Goal: Communication & Community: Answer question/provide support

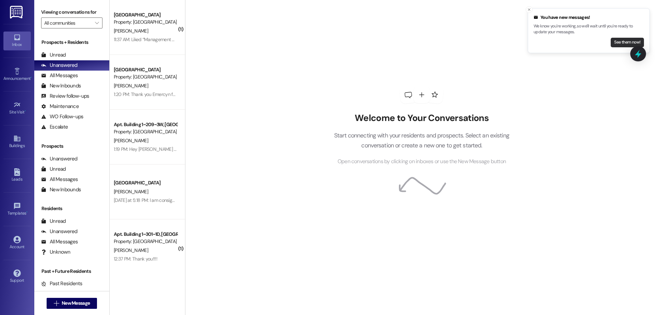
click at [619, 44] on button "See them now!" at bounding box center [627, 43] width 33 height 10
click at [630, 40] on button "See them now!" at bounding box center [627, 43] width 33 height 10
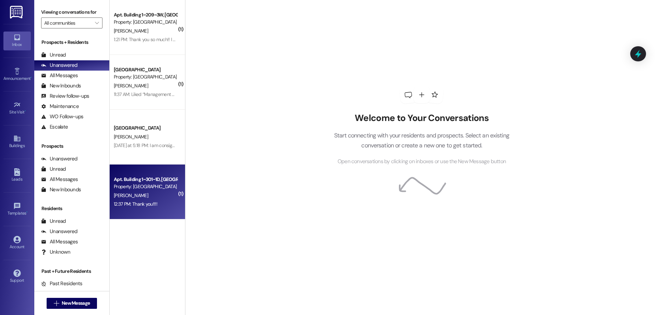
click at [172, 177] on div "Apt. Building 1~301~1D, Building 1 Colonial House" at bounding box center [145, 179] width 63 height 7
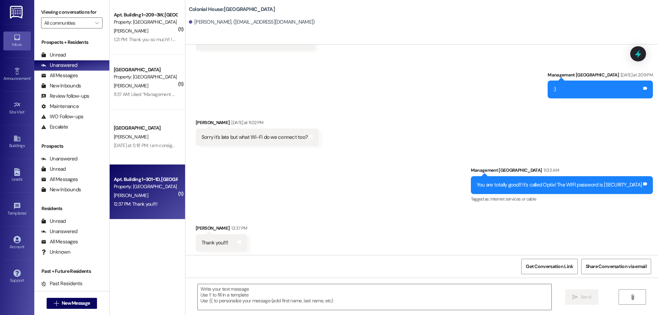
scroll to position [2285, 0]
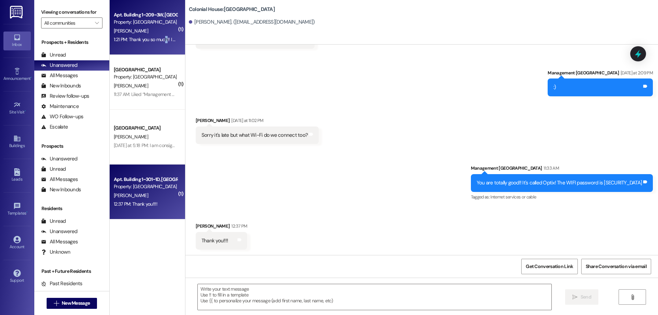
click at [160, 49] on div "Apt. Building 1~209~3W, Building 1 Colonial House Property: Colonial House I. P…" at bounding box center [147, 27] width 75 height 55
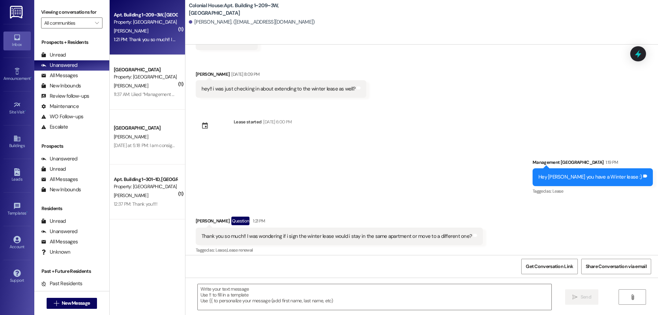
scroll to position [144, 0]
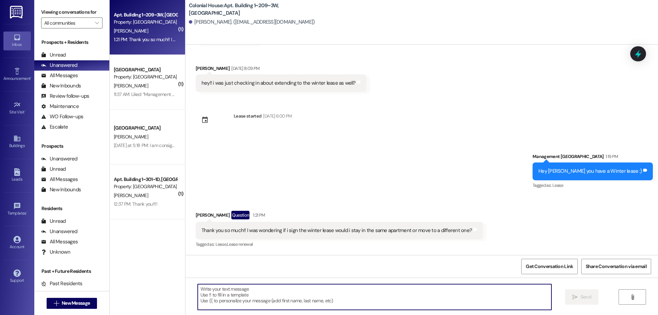
click at [436, 298] on textarea at bounding box center [375, 297] width 354 height 26
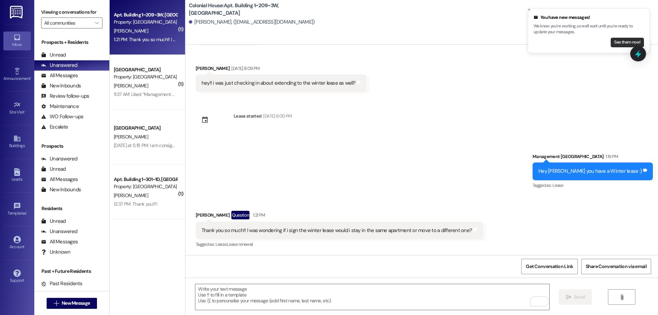
click at [619, 44] on button "See them now!" at bounding box center [627, 43] width 33 height 10
click at [618, 45] on button "See them now!" at bounding box center [627, 43] width 33 height 10
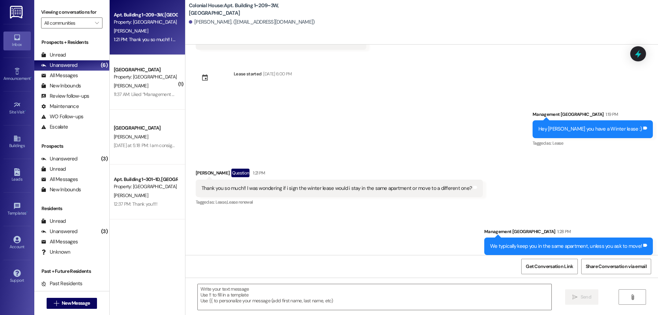
scroll to position [192, 0]
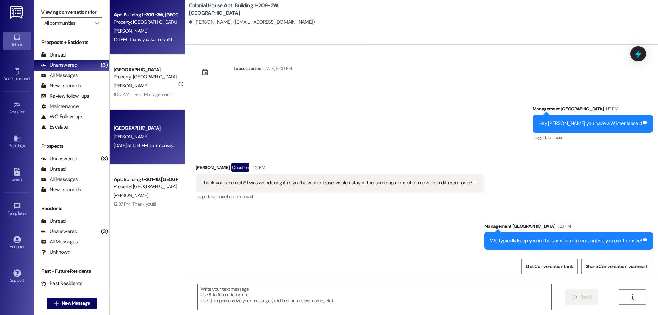
click at [170, 148] on div "Yesterday at 5:18 PM: I am consigning for my daughter Yesterday at 5:18 PM: I a…" at bounding box center [164, 145] width 100 height 6
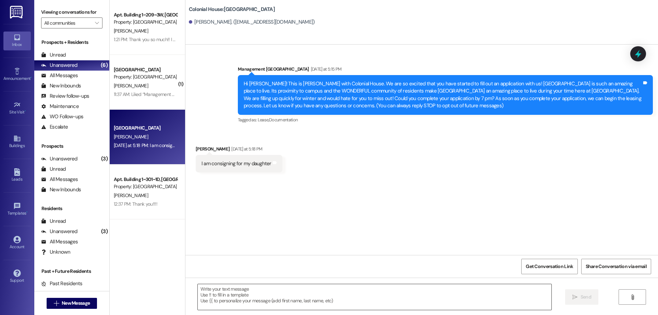
click at [448, 292] on textarea at bounding box center [375, 297] width 354 height 26
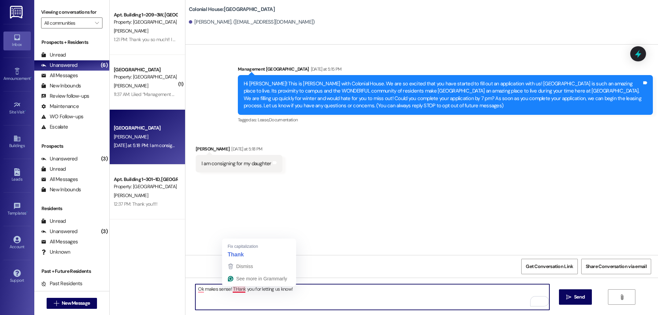
click at [236, 289] on textarea "Ok makes sense! THank you for letting us know!" at bounding box center [372, 297] width 354 height 26
click at [201, 289] on textarea "Ok makes sense! Thank you for letting us know!" at bounding box center [372, 297] width 354 height 26
click at [195, 290] on textarea "Ok makes sense! Thank you for letting us know!" at bounding box center [372, 297] width 354 height 26
drag, startPoint x: 297, startPoint y: 289, endPoint x: 402, endPoint y: 294, distance: 105.1
click at [297, 289] on textarea "Ok, makes sense! Thank you for letting us know!" at bounding box center [372, 297] width 354 height 26
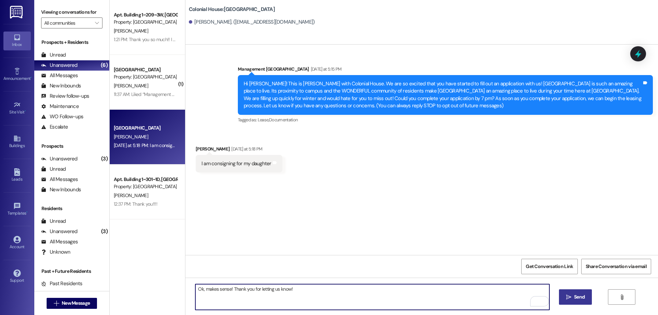
type textarea "Ok, makes sense! Thank you for letting us know!"
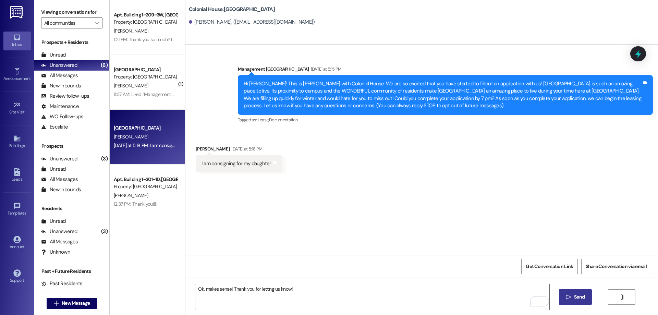
click at [575, 298] on span "Send" at bounding box center [579, 296] width 11 height 7
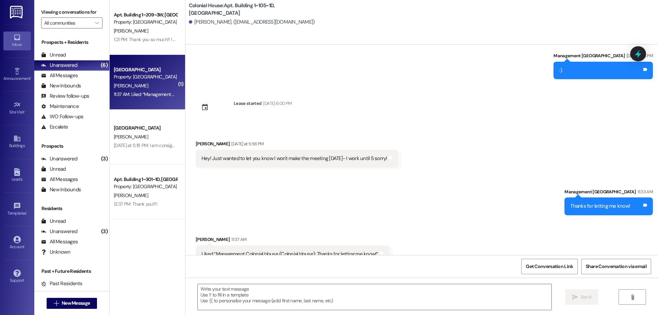
scroll to position [1880, 0]
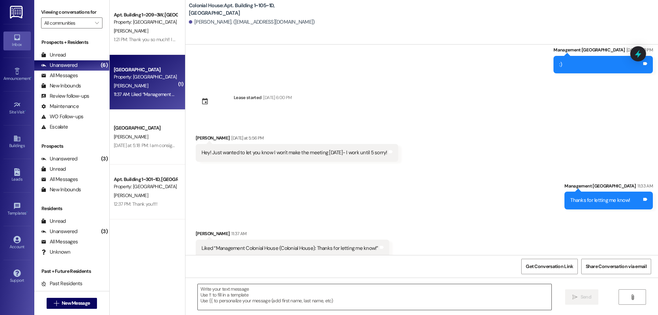
click at [346, 292] on textarea at bounding box center [375, 297] width 354 height 26
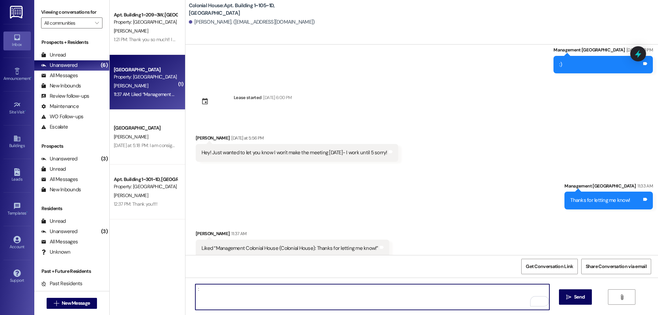
type textarea ":)"
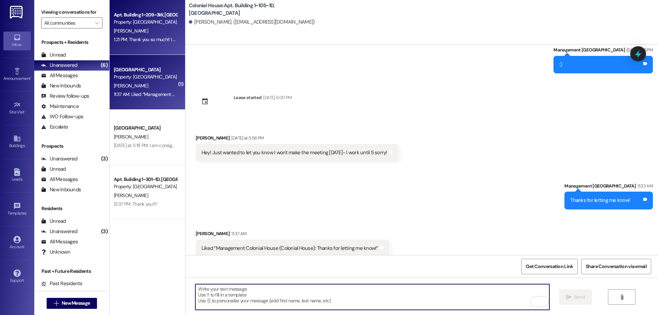
click at [138, 39] on div "1:21 PM: Thank you so much!! I was wondering if i sign the winter lease would i…" at bounding box center [245, 39] width 263 height 6
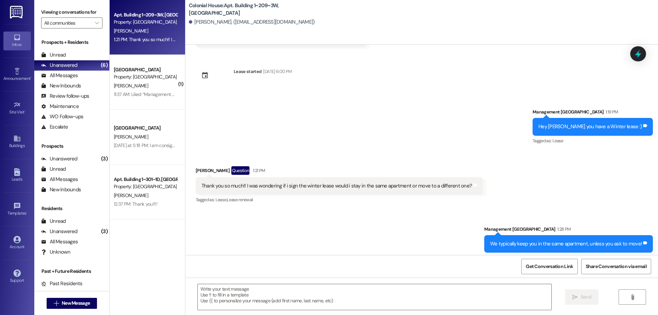
scroll to position [192, 0]
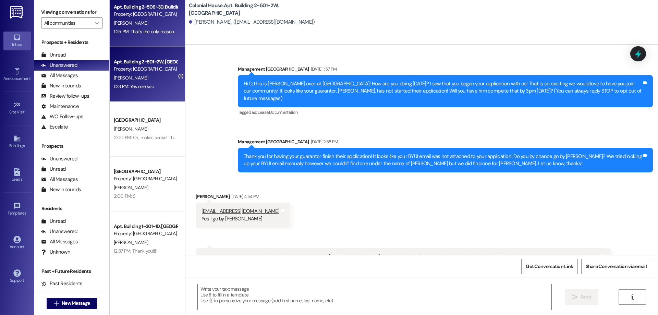
scroll to position [9257, 0]
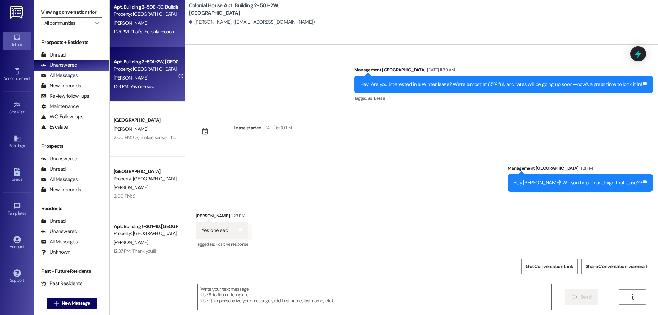
click at [152, 38] on div "Apt. Building 2~506~3D, Building 2 Colonial House Property: Colonial House J. M…" at bounding box center [147, 19] width 75 height 55
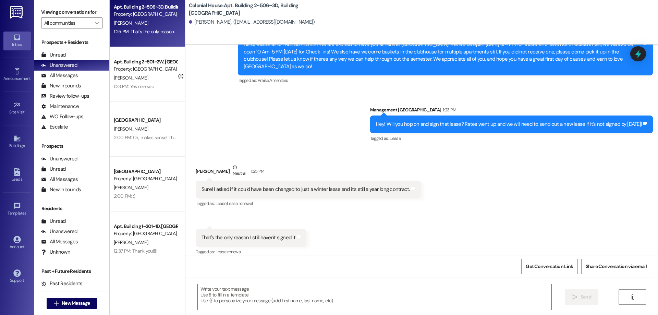
scroll to position [11579, 0]
click at [369, 304] on textarea at bounding box center [375, 297] width 354 height 26
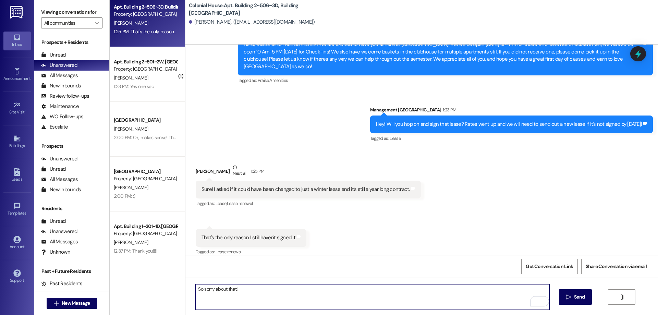
click at [367, 299] on textarea "So sorry about that!" at bounding box center [372, 297] width 354 height 26
click at [271, 290] on textarea "So sorry about that! I jsut sent you a winter only one!" at bounding box center [372, 297] width 354 height 26
click at [239, 288] on textarea "So sorry about that! I jsut sent you a winter-only one!" at bounding box center [372, 297] width 354 height 26
type textarea "So sorry about that! I just sent you a winter-only one!"
click at [590, 299] on button " Send" at bounding box center [575, 296] width 33 height 15
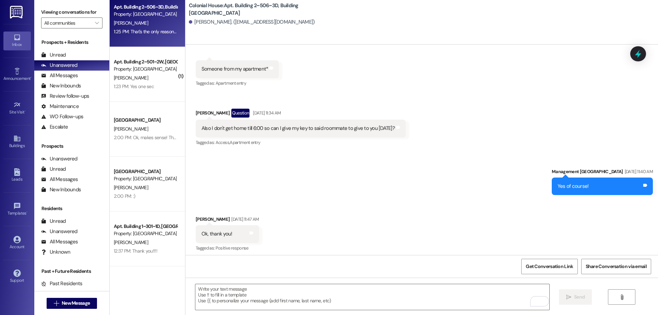
scroll to position [11626, 0]
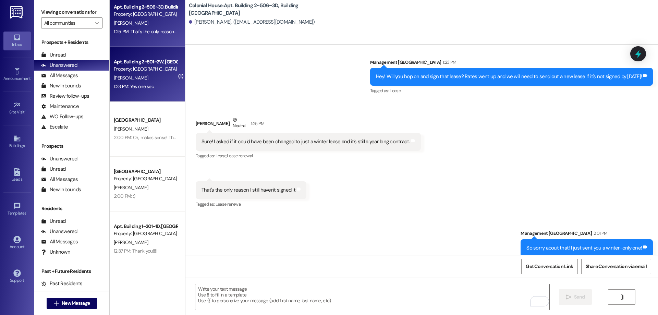
click at [146, 82] on div "D. Morris" at bounding box center [145, 78] width 65 height 9
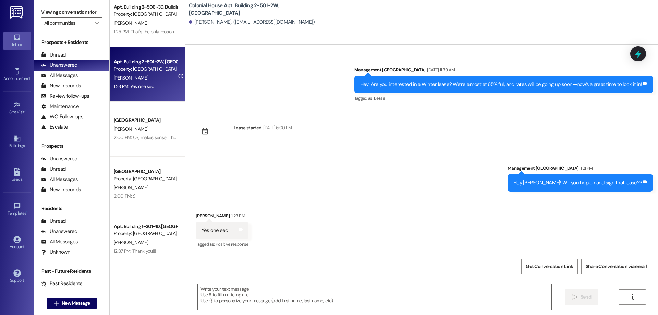
scroll to position [9257, 0]
click at [317, 291] on textarea at bounding box center [375, 297] width 354 height 26
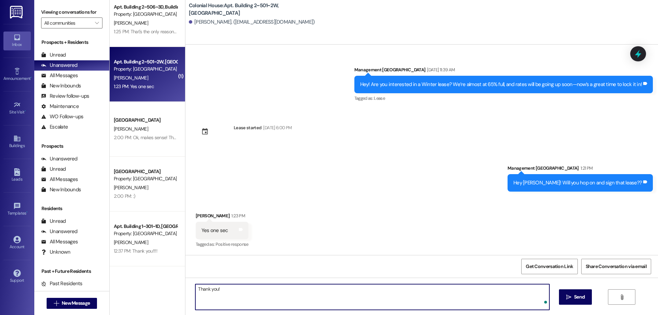
type textarea "Thank you!"
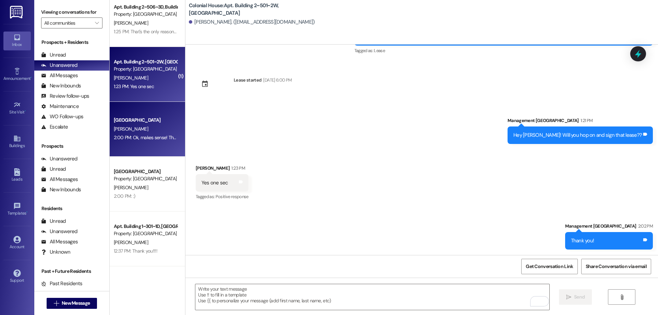
click at [162, 139] on div "2:00 PM: Ok, makes sense! Thank you for letting us know! 2:00 PM: Ok, makes sen…" at bounding box center [171, 137] width 114 height 6
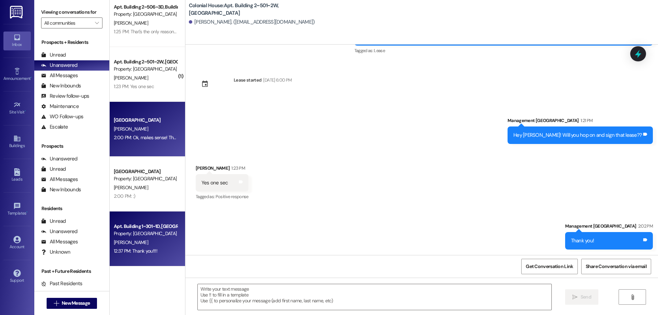
click at [149, 235] on div "Property: [GEOGRAPHIC_DATA]" at bounding box center [145, 233] width 63 height 7
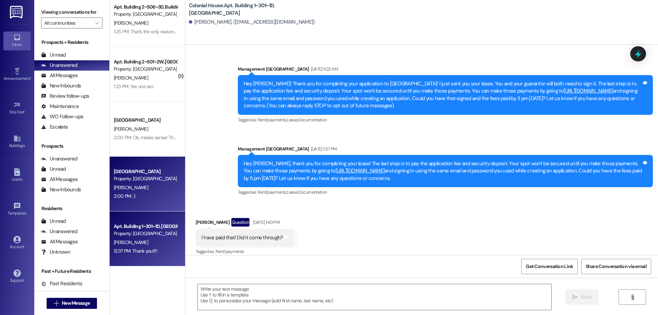
scroll to position [2285, 0]
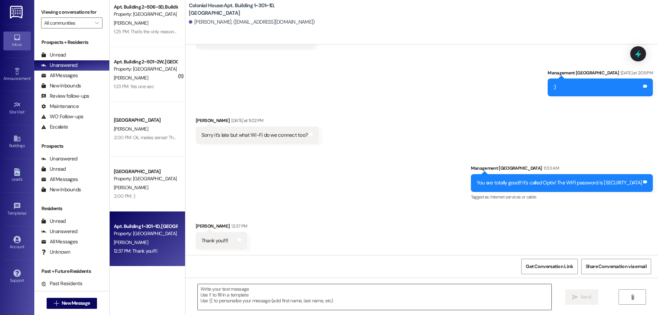
click at [376, 307] on textarea at bounding box center [375, 297] width 354 height 26
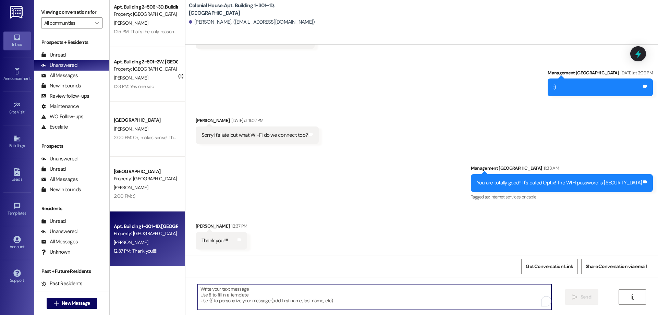
click at [347, 299] on textarea "To enrich screen reader interactions, please activate Accessibility in Grammarl…" at bounding box center [375, 297] width 354 height 26
click at [337, 304] on textarea "To enrich screen reader interactions, please activate Accessibility in Grammarl…" at bounding box center [372, 297] width 354 height 26
type textarea ":"
type textarea "Of course!"
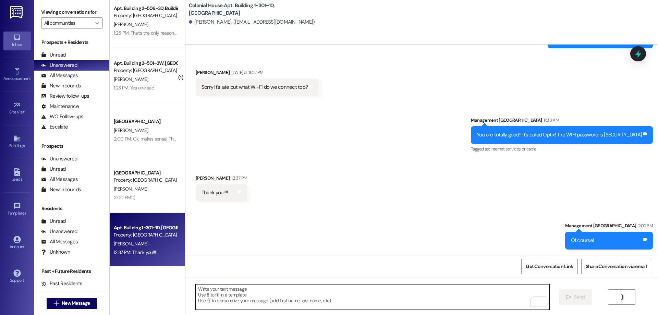
scroll to position [8, 0]
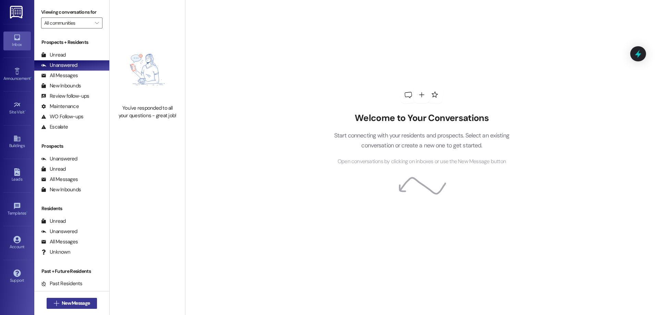
click at [74, 302] on span "New Message" at bounding box center [76, 303] width 28 height 7
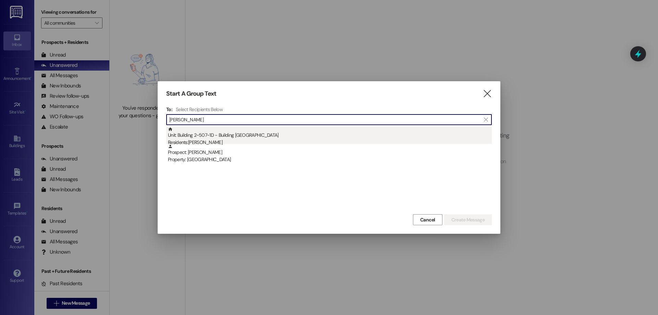
type input "nathan alle"
click at [237, 138] on div "Unit: Building 2~507~1D - Building 2 Colonial House Residents: Nathan Allen" at bounding box center [330, 137] width 324 height 20
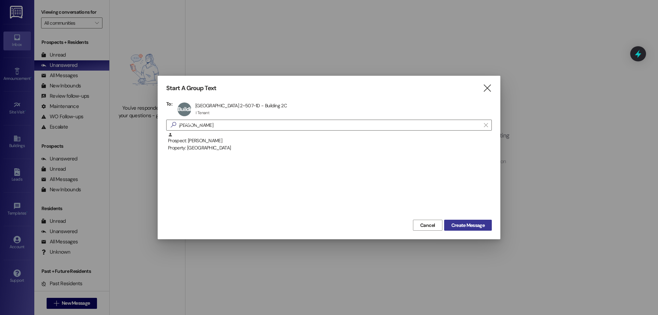
click at [475, 224] on span "Create Message" at bounding box center [468, 225] width 33 height 7
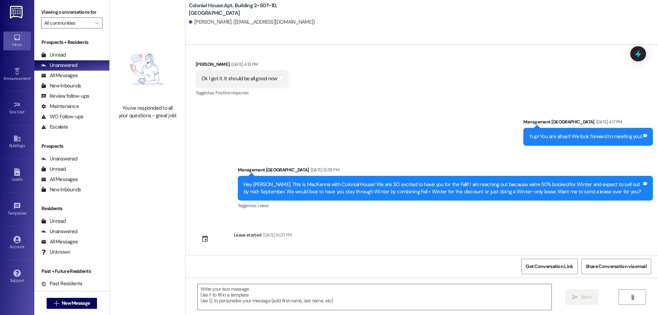
scroll to position [486, 0]
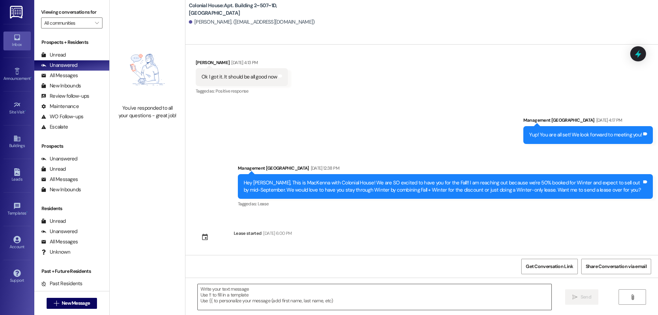
click at [281, 296] on textarea at bounding box center [375, 297] width 354 height 26
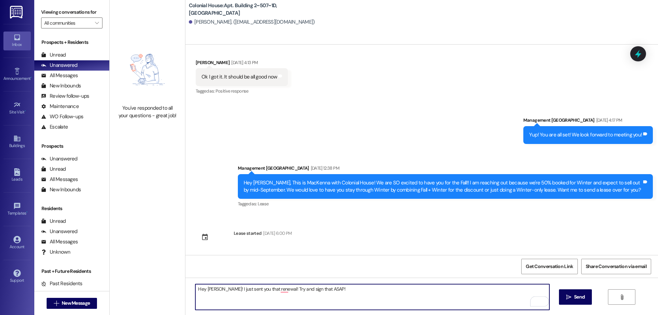
click at [285, 290] on textarea "Hey Nate! I just sent you that renewal! Try and sign that ASAP!" at bounding box center [372, 297] width 354 height 26
click at [283, 290] on textarea "Hey Nate! I just sent you that renewal! Try and sign that ASAP!" at bounding box center [372, 297] width 354 height 26
click at [278, 288] on textarea "Hey Nate! I just sent you that renewal! Try and sign that ASAP!" at bounding box center [372, 297] width 354 height 26
drag, startPoint x: 334, startPoint y: 289, endPoint x: 130, endPoint y: 287, distance: 203.3
click at [131, 288] on div "You've responded to all your questions - great job! Colonial House: Apt. Buildi…" at bounding box center [384, 157] width 549 height 315
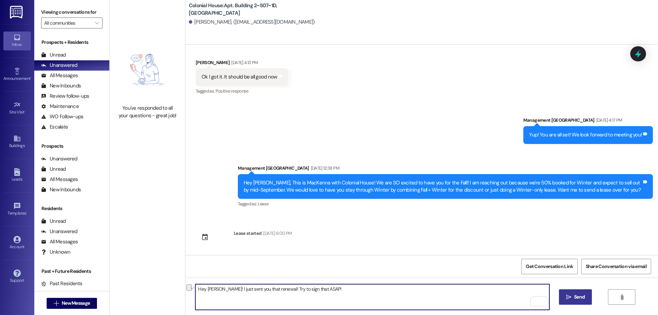
type textarea "Hey Nate! I just sent you that renewal! Try to sign that ASAP!"
click at [578, 296] on span "Send" at bounding box center [579, 296] width 11 height 7
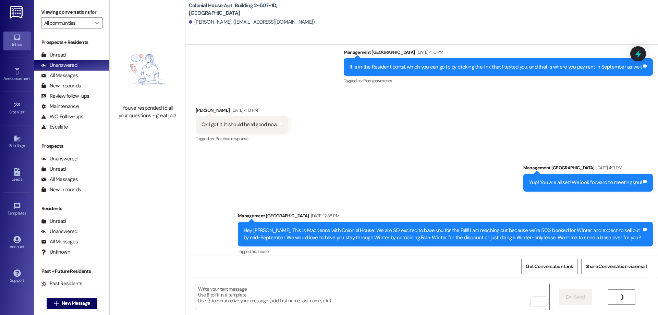
scroll to position [533, 0]
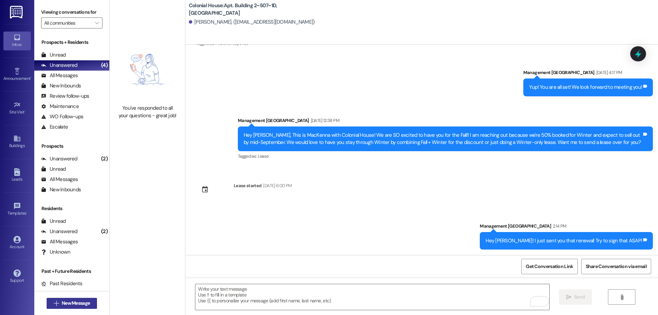
click at [88, 300] on span "New Message" at bounding box center [76, 303] width 28 height 7
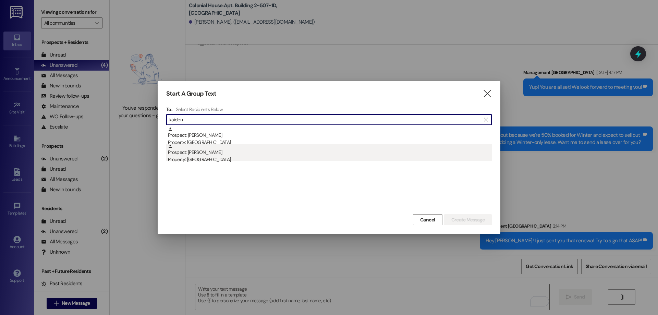
type input "kaiden"
click at [244, 157] on div "Property: [GEOGRAPHIC_DATA]" at bounding box center [330, 159] width 324 height 7
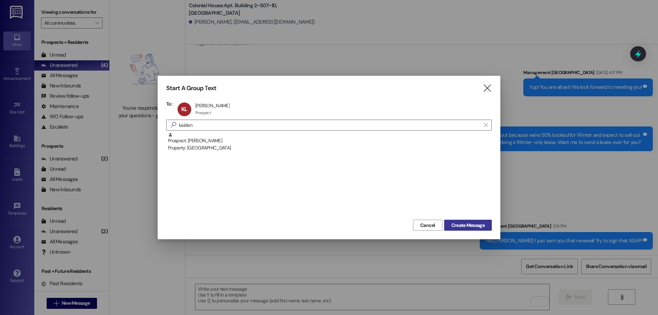
click at [474, 223] on span "Create Message" at bounding box center [468, 225] width 33 height 7
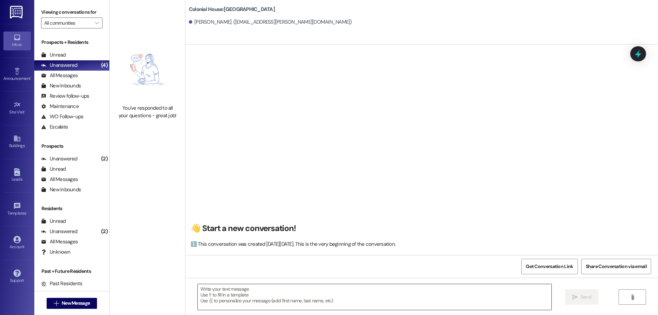
scroll to position [0, 0]
click at [336, 286] on textarea at bounding box center [375, 297] width 354 height 26
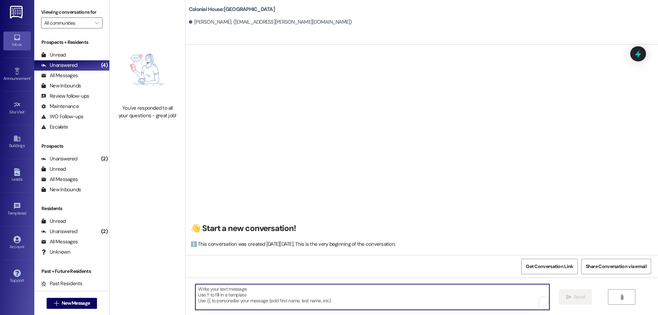
paste textarea "Hey _____, this is Rachel with Colonial House. I would love to send you a lease…"
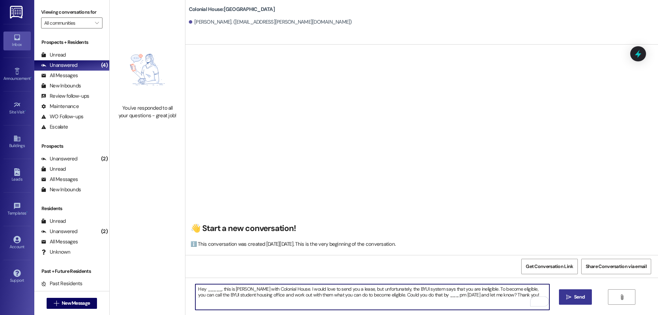
click at [210, 289] on textarea "Hey _____, this is Rachel with Colonial House. I would love to send you a lease…" at bounding box center [372, 297] width 354 height 26
click at [284, 290] on textarea "Hey Kaiden, this is Rachel with Colonial House. I would love to send you a leas…" at bounding box center [372, 297] width 354 height 26
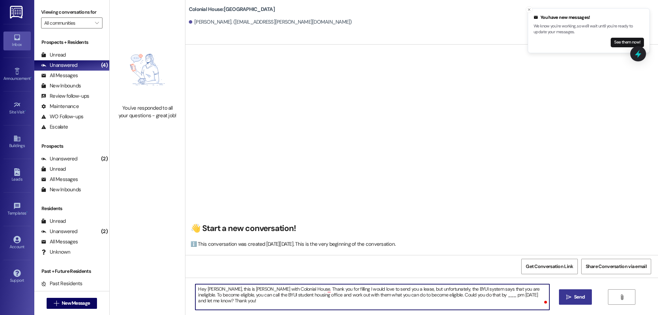
drag, startPoint x: 388, startPoint y: 305, endPoint x: 324, endPoint y: 288, distance: 66.6
click at [324, 288] on textarea "Hey Kaiden, this is Rachel with Colonial House. Thank you for filling I would l…" at bounding box center [372, 297] width 354 height 26
click at [353, 290] on textarea "Hey Kaiden, this is Rachel with Colonial House. Thank you for filling out your …" at bounding box center [372, 297] width 354 height 26
click at [516, 296] on textarea "Hey Kaiden, this is Rachel with Colonial House. Thank you for filling out your …" at bounding box center [372, 297] width 354 height 26
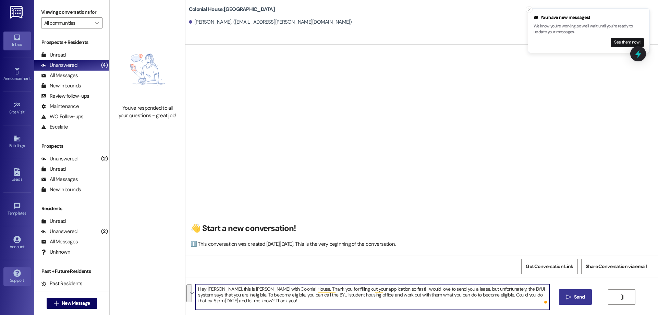
drag, startPoint x: 511, startPoint y: 305, endPoint x: 5, endPoint y: 281, distance: 506.6
click at [5, 281] on div "Inbox Go to Inbox Announcement • Send A Text Announcement Site Visit • Go to Si…" at bounding box center [329, 157] width 658 height 315
type textarea "Hey Kaiden, this is Rachel with Colonial House. Thank you for filling out your …"
click at [569, 296] on icon "" at bounding box center [568, 297] width 5 height 5
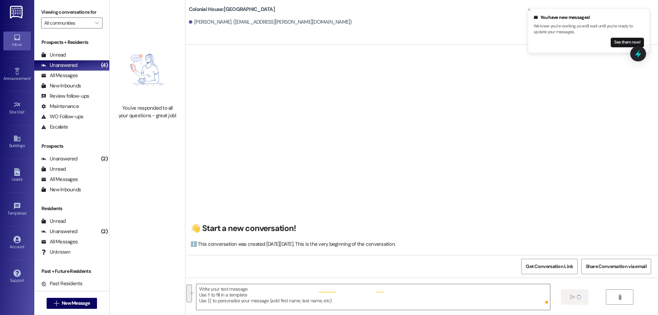
scroll to position [0, 0]
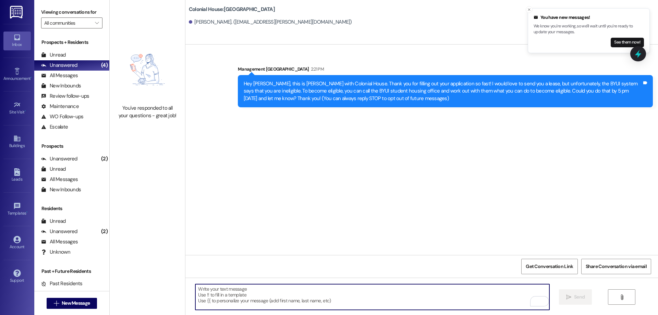
click at [424, 303] on textarea "To enrich screen reader interactions, please activate Accessibility in Grammarl…" at bounding box center [372, 297] width 354 height 26
click at [618, 39] on button "See them now!" at bounding box center [627, 43] width 33 height 10
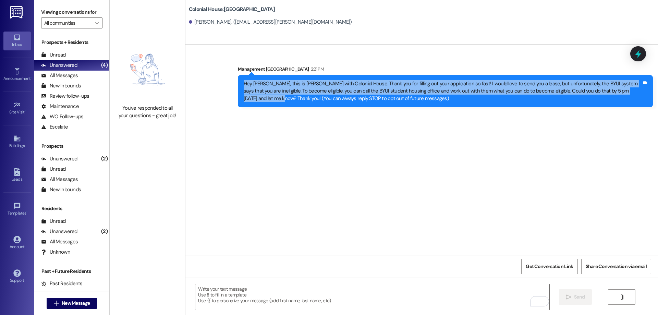
drag, startPoint x: 634, startPoint y: 92, endPoint x: 239, endPoint y: 87, distance: 394.7
click at [244, 87] on div "Hey [PERSON_NAME], this is [PERSON_NAME] with Colonial House. Thank you for fil…" at bounding box center [443, 91] width 398 height 22
copy div "Hey Kaiden, this is Rachel with Colonial House. Thank you for filling out your …"
click at [77, 302] on span "New Message" at bounding box center [76, 303] width 28 height 7
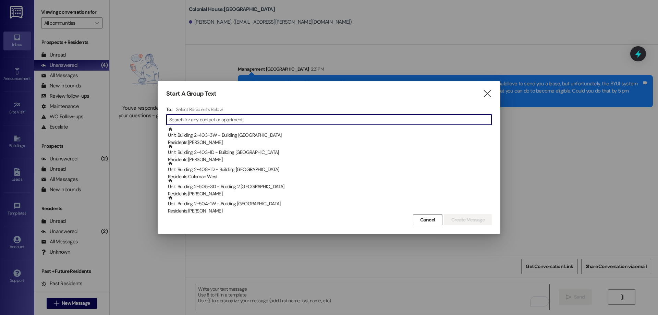
click at [126, 82] on div at bounding box center [329, 157] width 658 height 315
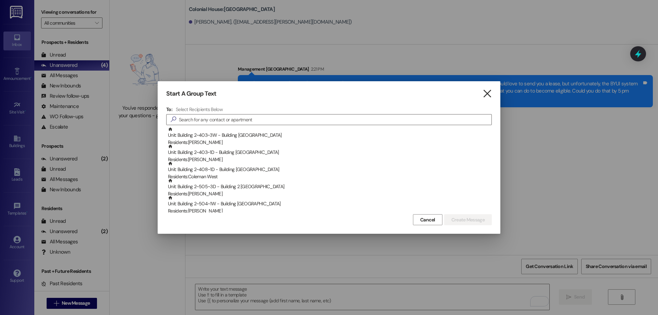
click at [486, 93] on icon "" at bounding box center [487, 93] width 9 height 7
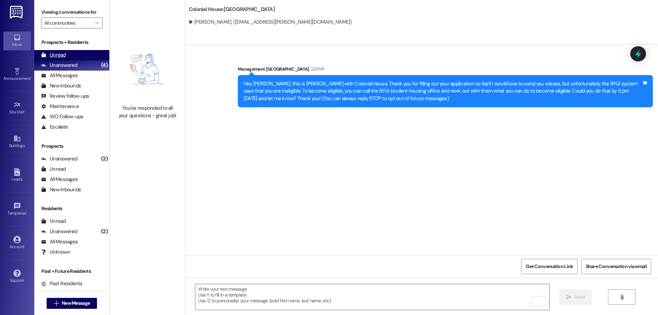
click at [69, 51] on div "Unread (0)" at bounding box center [71, 55] width 75 height 10
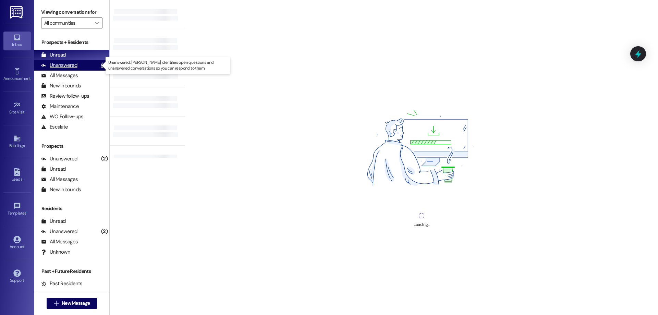
click at [76, 62] on div "Unanswered" at bounding box center [59, 65] width 36 height 7
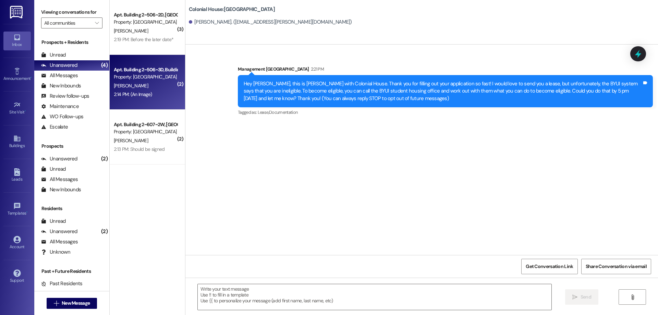
click at [174, 86] on div "Apt. Building 2~506~3D, Building 2 Colonial House Property: Colonial House J. M…" at bounding box center [147, 82] width 75 height 55
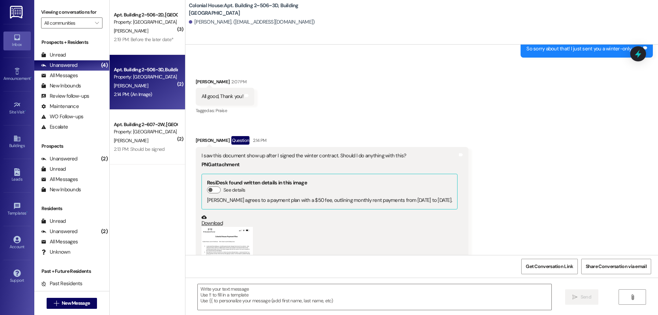
scroll to position [11932, 0]
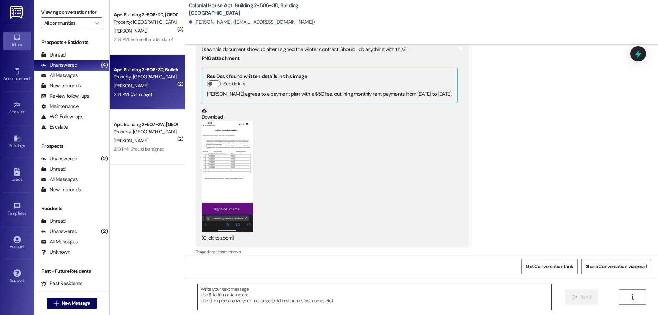
click at [300, 299] on textarea at bounding box center [375, 297] width 354 height 26
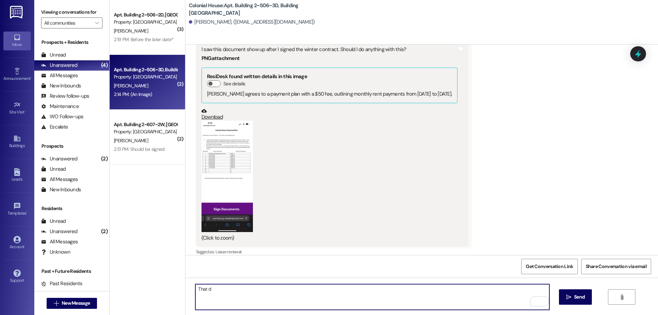
click at [355, 298] on textarea "That d" at bounding box center [372, 297] width 354 height 26
click at [287, 292] on textarea "That document is in accordance with teh 12 month lease that we sent it to you." at bounding box center [372, 297] width 354 height 26
click at [289, 288] on textarea "That document is in accordance with teh 12 month lease that we sent it to you." at bounding box center [372, 297] width 354 height 26
click at [336, 289] on textarea "That document is in accordance with teh 12-month lease that we sent it to you." at bounding box center [372, 297] width 354 height 26
click at [285, 290] on textarea "That document is in accordance with teh 12-month lease that we sent to you." at bounding box center [372, 297] width 354 height 26
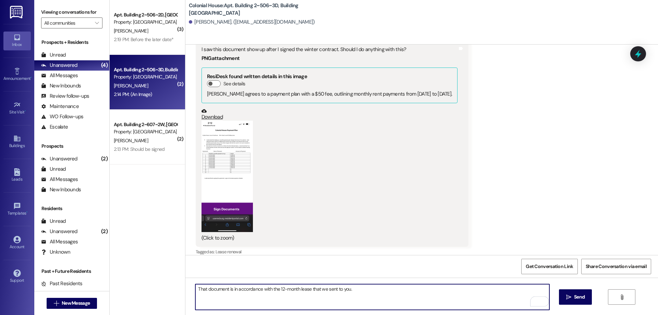
click at [373, 294] on textarea "That document is in accordance with the 12-month lease that we sent to you." at bounding box center [372, 297] width 354 height 26
click at [373, 292] on textarea "That document is in accordance with the 12-month lease that we sent to you. Sin…" at bounding box center [372, 297] width 354 height 26
drag, startPoint x: 470, startPoint y: 286, endPoint x: 154, endPoint y: 266, distance: 317.4
click at [154, 266] on div "( 3 ) Apt. Building 2~506~2D, Building 2 Colonial House Property: Colonial Hous…" at bounding box center [384, 157] width 549 height 315
type textarea "That document is in accordance with the 12-month lease that we sent to you. Sin…"
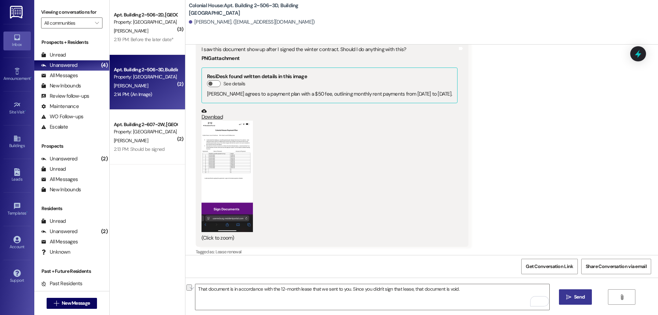
click at [567, 300] on span " Send" at bounding box center [576, 296] width 22 height 7
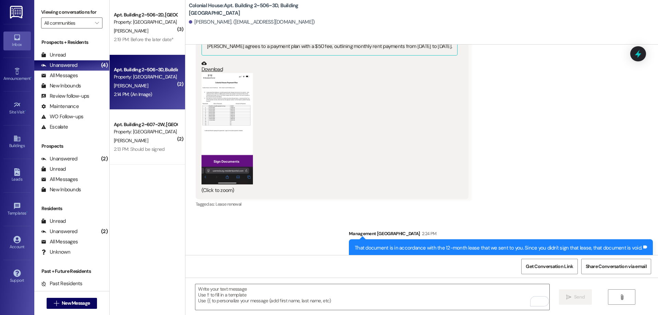
scroll to position [11865, 0]
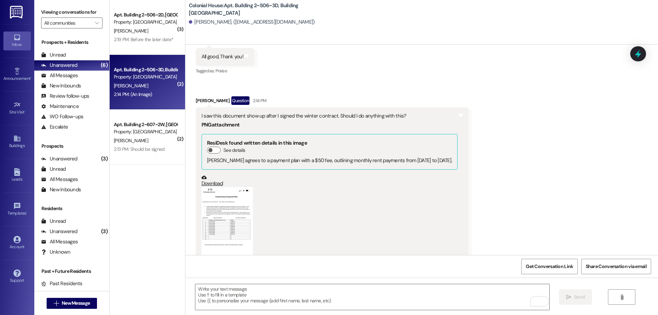
click at [159, 44] on div "2:19 PM: Before the later date* 2:19 PM: Before the later date*" at bounding box center [145, 39] width 65 height 9
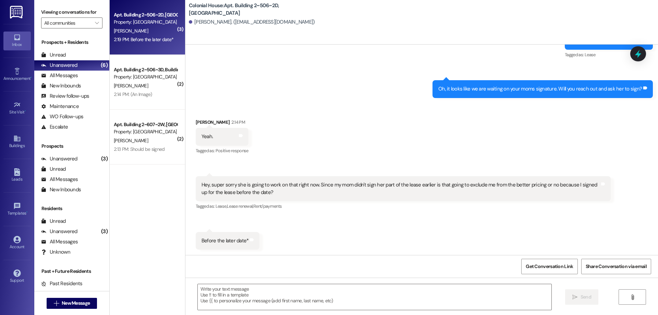
scroll to position [1559, 0]
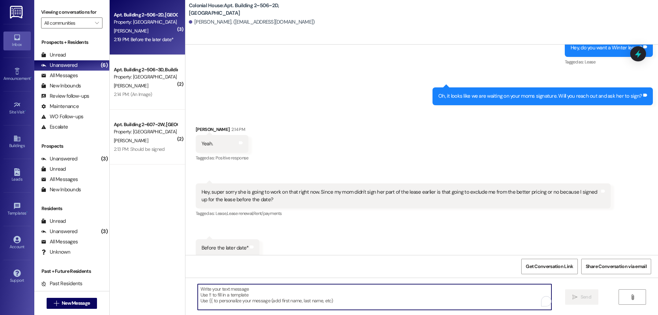
click at [387, 289] on textarea "To enrich screen reader interactions, please activate Accessibility in Grammarl…" at bounding box center [375, 297] width 354 height 26
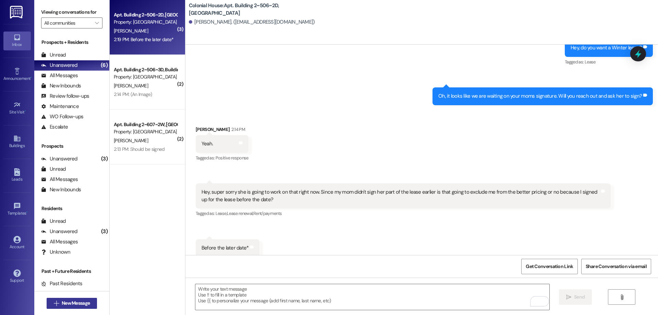
click at [70, 308] on button " New Message" at bounding box center [72, 303] width 51 height 11
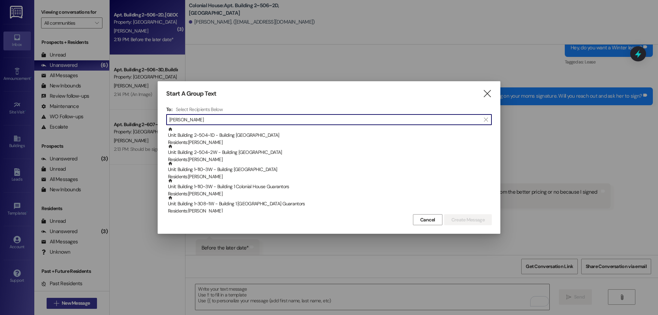
type input "Ryan"
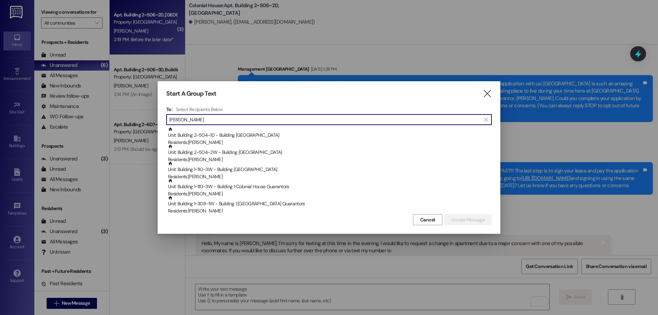
scroll to position [1559, 0]
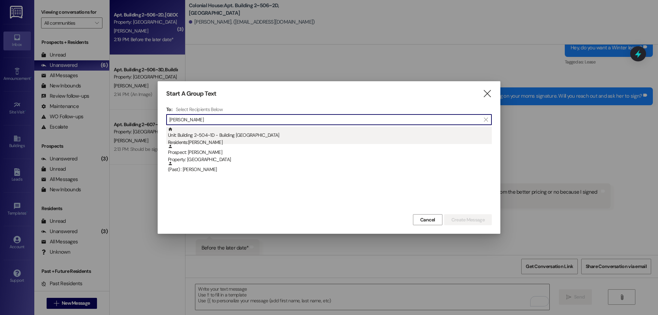
type input "[PERSON_NAME]"
click at [324, 135] on div "Unit: Building 2~504~1D - Building 2 Colonial House Residents: [PERSON_NAME]" at bounding box center [330, 137] width 324 height 20
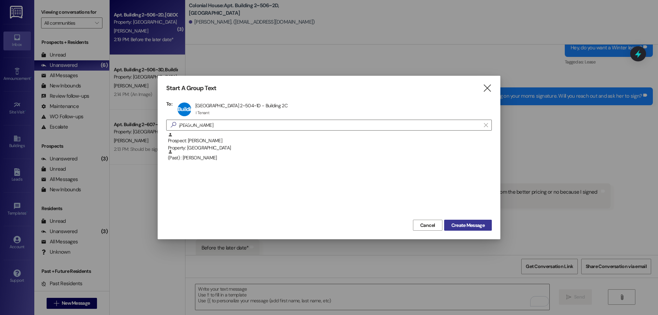
click at [485, 227] on span "Create Message" at bounding box center [468, 225] width 36 height 7
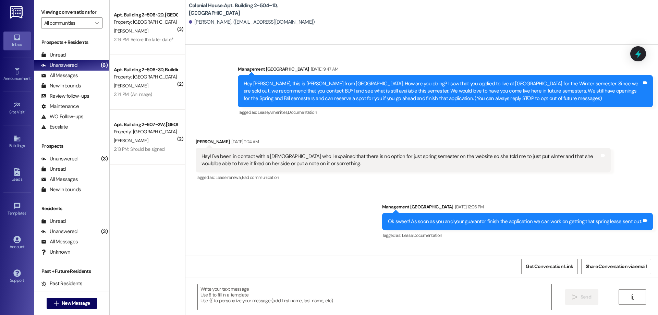
scroll to position [4850, 0]
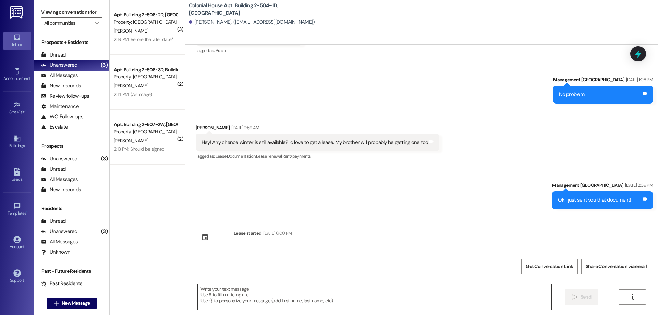
drag, startPoint x: 416, startPoint y: 291, endPoint x: 413, endPoint y: 295, distance: 4.7
click at [413, 295] on textarea at bounding box center [375, 297] width 354 height 26
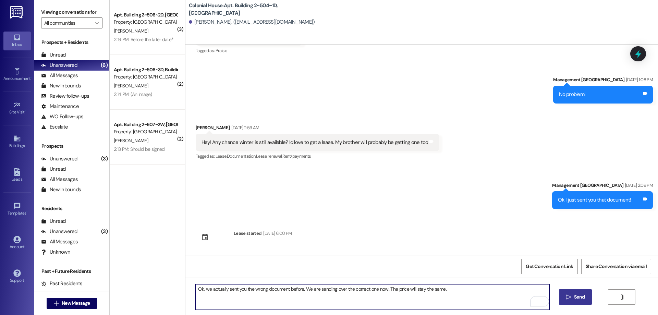
type textarea "Ok, we actually sent you the wrong document before. We are sending over the cor…"
click at [582, 297] on span "Send" at bounding box center [579, 296] width 11 height 7
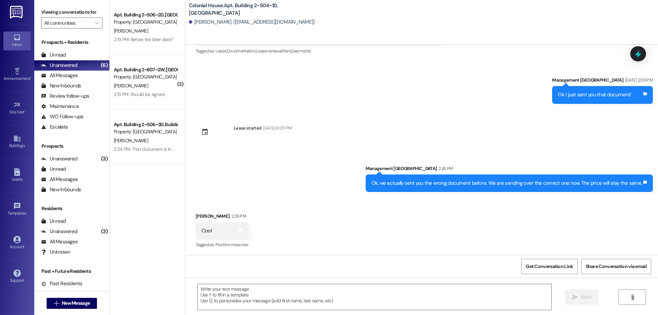
scroll to position [4955, 0]
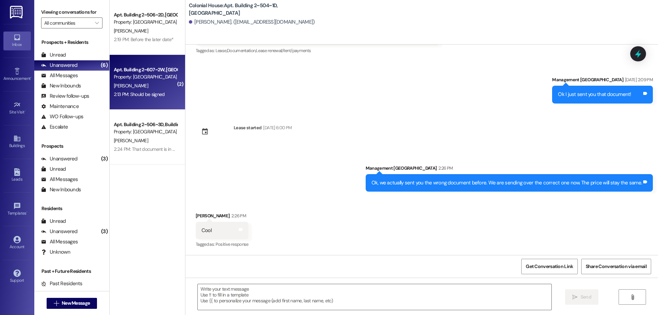
click at [159, 79] on div "Property: [GEOGRAPHIC_DATA]" at bounding box center [145, 76] width 63 height 7
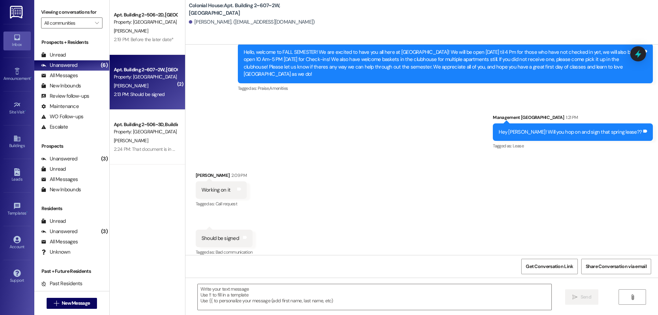
scroll to position [22236, 0]
click at [309, 305] on textarea at bounding box center [375, 297] width 354 height 26
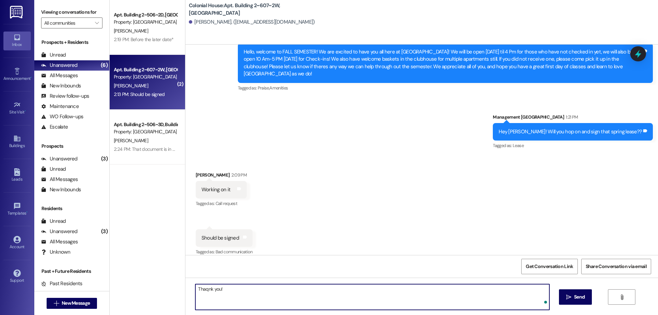
type textarea "Thaqnk you!"
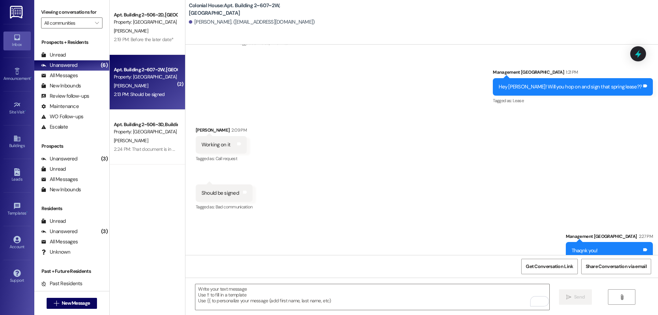
scroll to position [22284, 0]
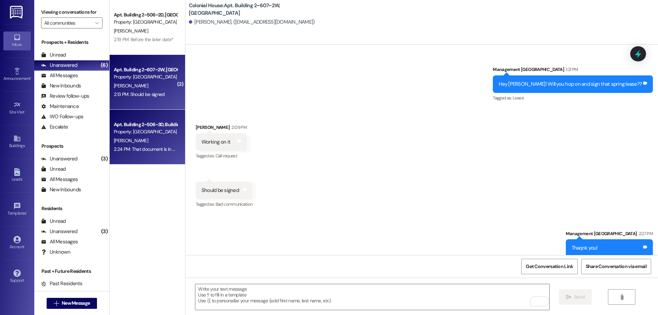
click at [128, 159] on div "Apt. Building 2~506~3D, Building 2 Colonial House Property: [GEOGRAPHIC_DATA] […" at bounding box center [147, 137] width 75 height 55
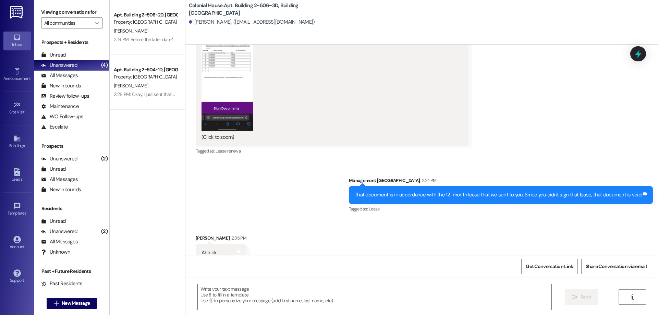
scroll to position [12037, 0]
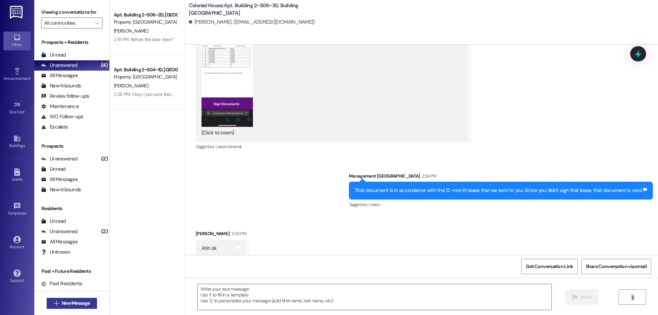
click at [87, 301] on span "New Message" at bounding box center [76, 303] width 28 height 7
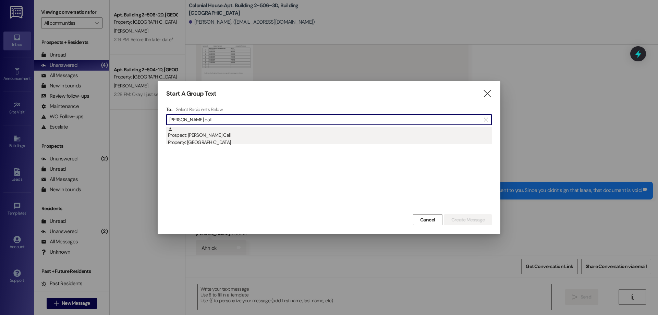
type input "[PERSON_NAME] call"
click at [215, 146] on div "Property: [GEOGRAPHIC_DATA]" at bounding box center [330, 142] width 324 height 7
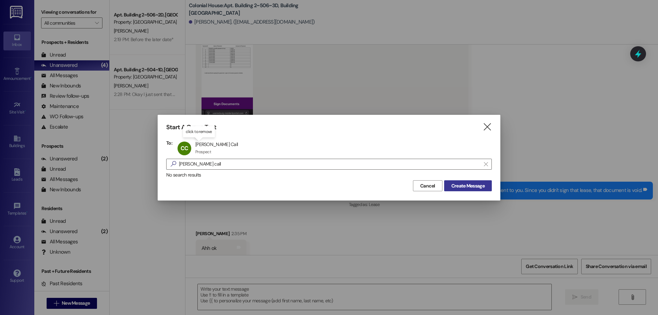
click at [474, 184] on span "Create Message" at bounding box center [468, 185] width 33 height 7
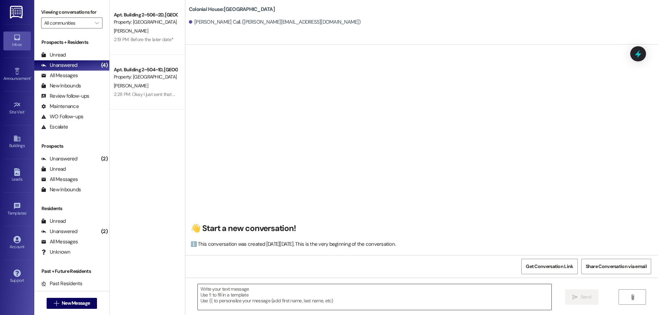
scroll to position [0, 0]
click at [318, 305] on textarea at bounding box center [375, 297] width 354 height 26
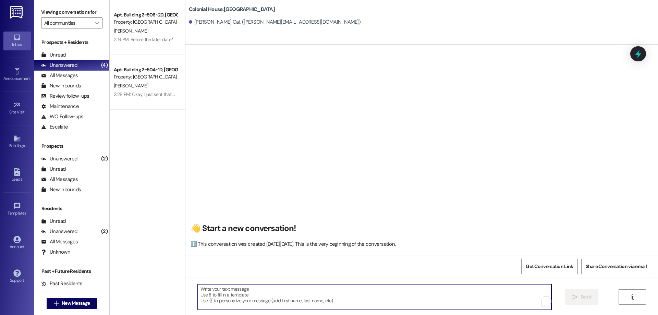
paste textarea "Hi ____ ! This is [PERSON_NAME] with Colonial House. We are so excited that you…"
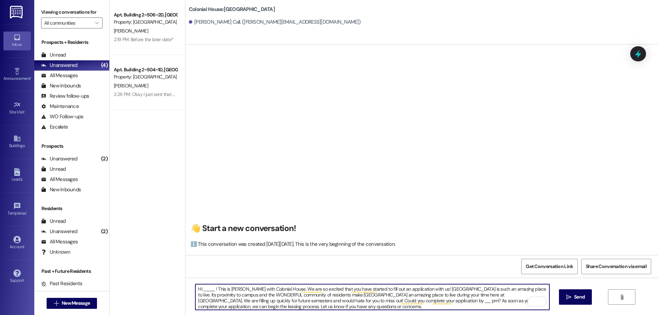
click at [206, 289] on textarea "Hi ____ ! This is [PERSON_NAME] with Colonial House. We are so excited that you…" at bounding box center [372, 297] width 354 height 26
click at [227, 300] on textarea "Hi [PERSON_NAME]! This is [PERSON_NAME] with Colonial House. We are so excited …" at bounding box center [372, 297] width 354 height 26
click at [198, 302] on textarea "Hi [PERSON_NAME]! This is [PERSON_NAME] with Colonial House. We are so excited …" at bounding box center [372, 297] width 354 height 26
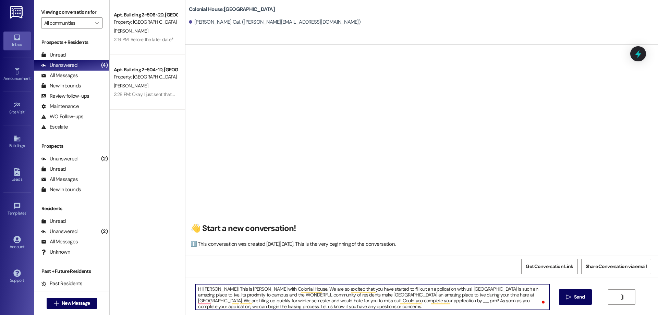
click at [383, 302] on textarea "Hi [PERSON_NAME]! This is [PERSON_NAME] with Colonial House. We are so excited …" at bounding box center [372, 297] width 354 height 26
click at [381, 303] on textarea "Hi Carter! This is Rachel with Colonial House. We are so excited that you have …" at bounding box center [372, 297] width 354 height 26
click at [195, 303] on textarea "Hi Carter! This is Rachel with Colonial House. We are so excited that you have …" at bounding box center [372, 297] width 354 height 26
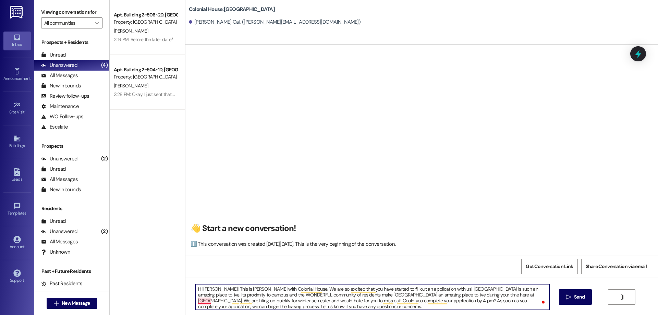
click at [195, 301] on textarea "Hi Carter! This is Rachel with Colonial House. We are so excited that you have …" at bounding box center [372, 297] width 354 height 26
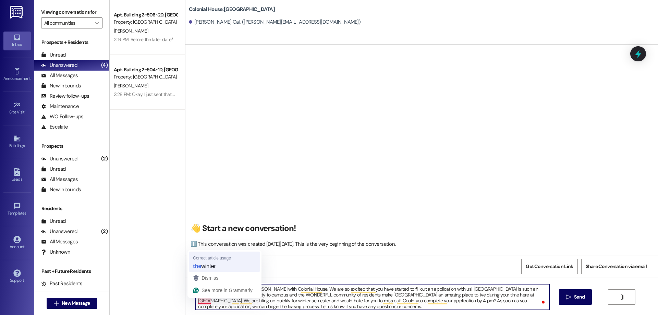
type textarea "Hi Carter! This is Rachel with Colonial House. We are so excited that you have …"
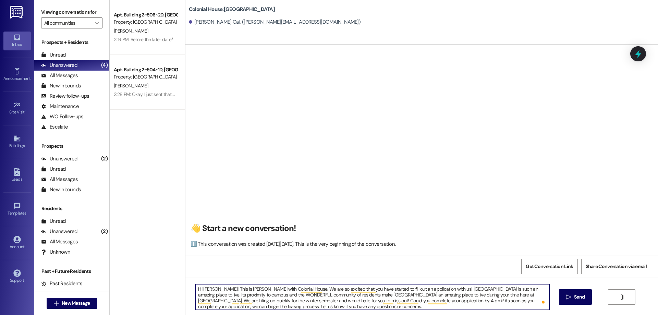
drag, startPoint x: 337, startPoint y: 304, endPoint x: 149, endPoint y: 263, distance: 192.7
click at [149, 263] on div "Apt. Building 2~506~2D, Building 2 Colonial House Property: Colonial House S. T…" at bounding box center [384, 157] width 549 height 315
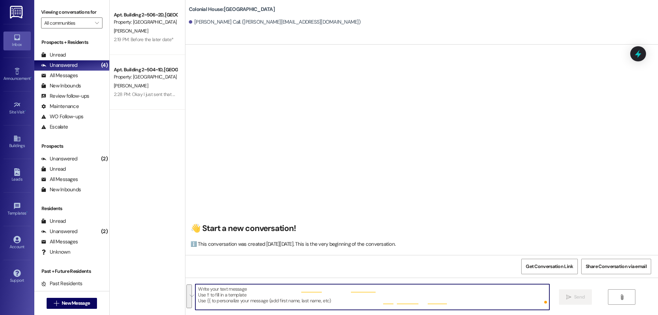
scroll to position [0, 0]
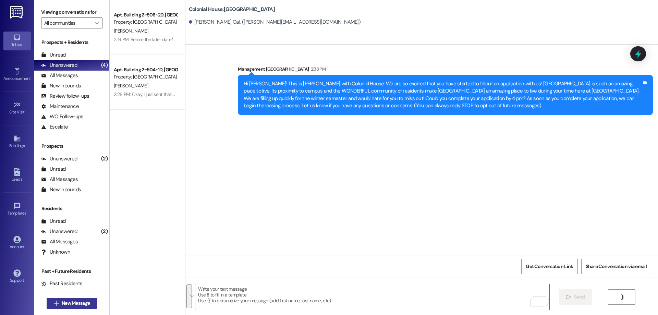
click at [91, 299] on button " New Message" at bounding box center [72, 303] width 51 height 11
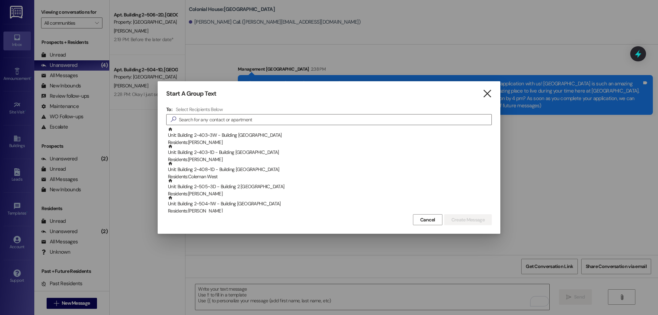
click at [491, 92] on icon "" at bounding box center [487, 93] width 9 height 7
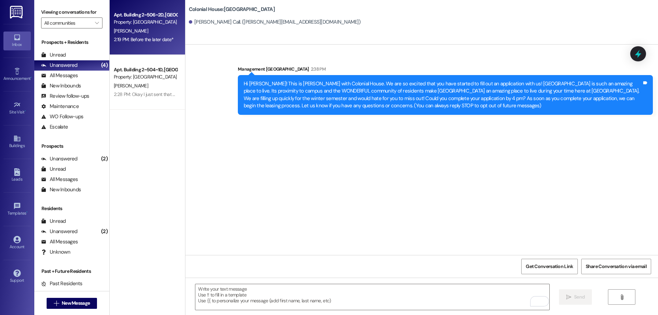
click at [126, 37] on div "2:19 PM: Before the later date* 2:19 PM: Before the later date*" at bounding box center [144, 39] width 60 height 6
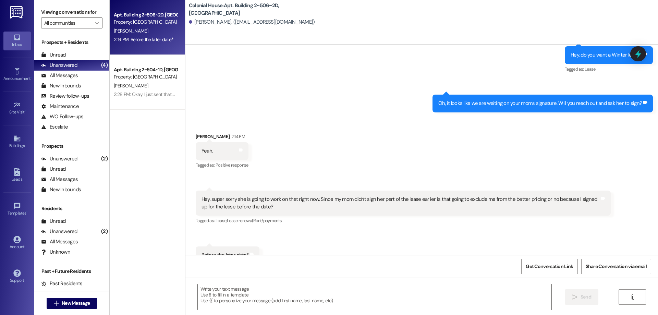
scroll to position [1559, 0]
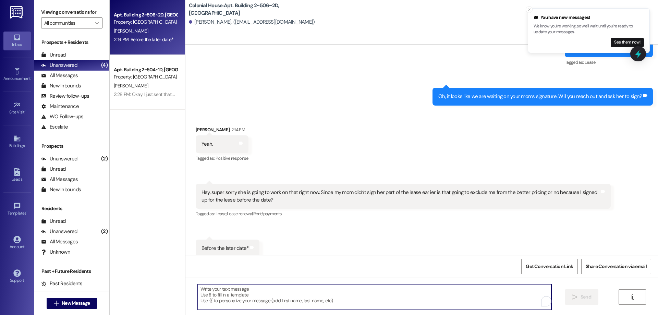
click at [436, 295] on textarea "To enrich screen reader interactions, please activate Accessibility in Grammarl…" at bounding box center [375, 297] width 354 height 26
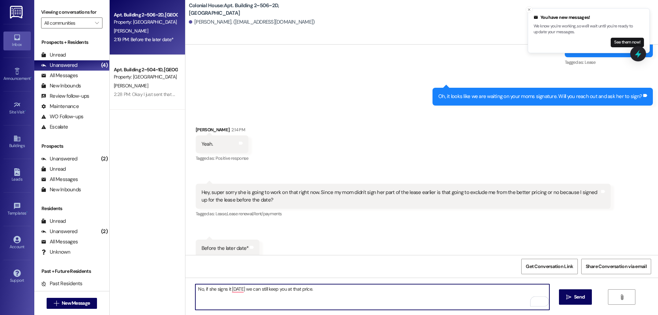
click at [233, 292] on textarea "No, if she signs it today we can still keep you at that price." at bounding box center [372, 297] width 354 height 26
type textarea "No, if she signs it today, we can still keep you at that price."
click at [571, 290] on button " Send" at bounding box center [575, 296] width 33 height 15
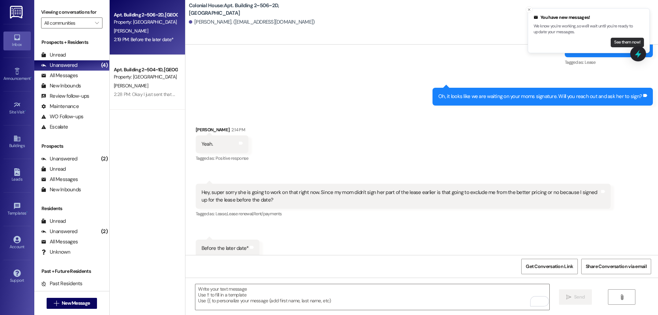
click at [623, 45] on button "See them now!" at bounding box center [627, 43] width 33 height 10
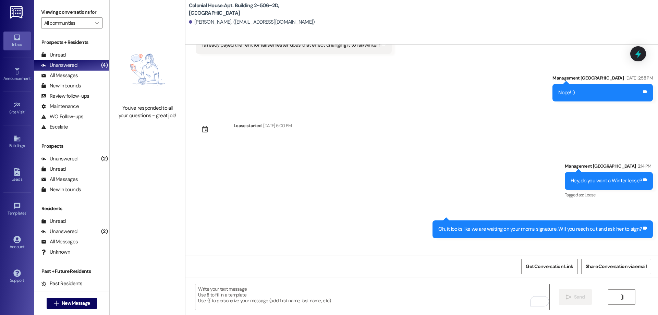
scroll to position [1378, 0]
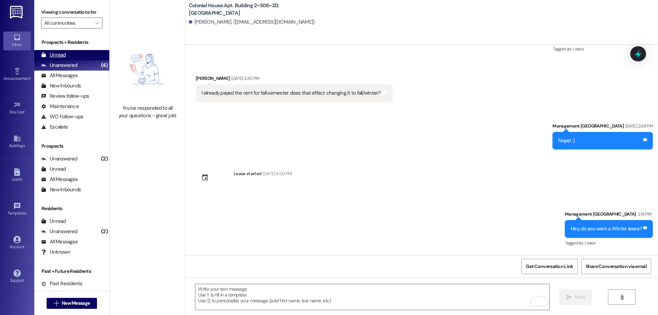
click at [83, 52] on div "Unread (0)" at bounding box center [71, 55] width 75 height 10
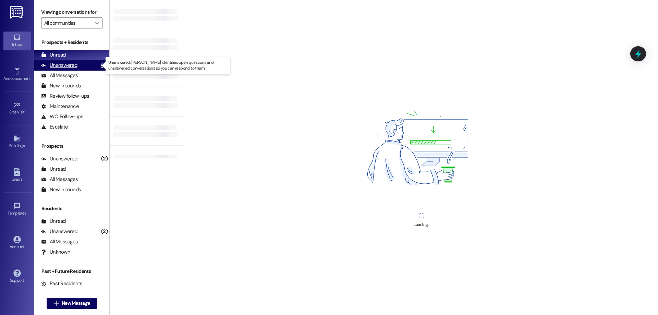
click at [85, 65] on div "Unanswered (4)" at bounding box center [71, 65] width 75 height 10
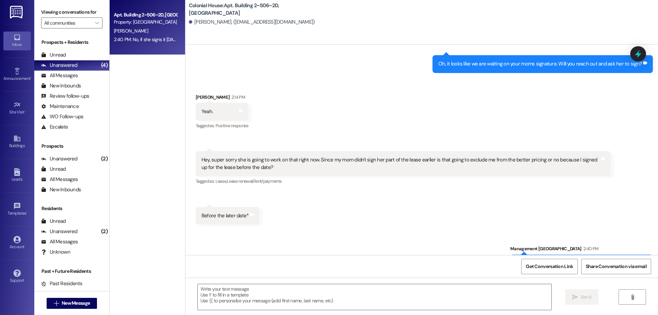
scroll to position [1607, 0]
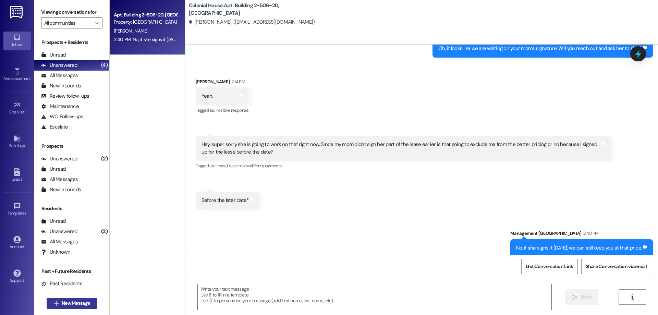
click at [84, 304] on span "New Message" at bounding box center [76, 303] width 28 height 7
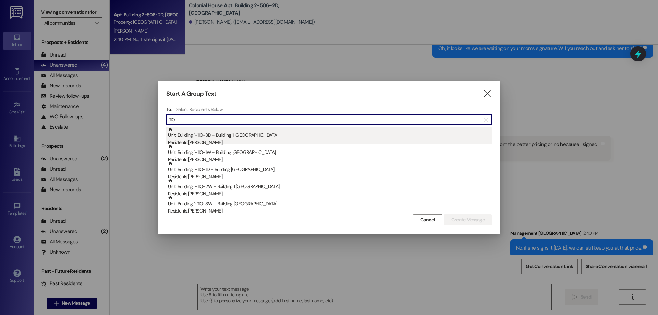
type input "110"
click at [277, 131] on div "Unit: Building 1~110~3D - Building 1 Colonial House Residents: Cadence Porter" at bounding box center [330, 137] width 324 height 20
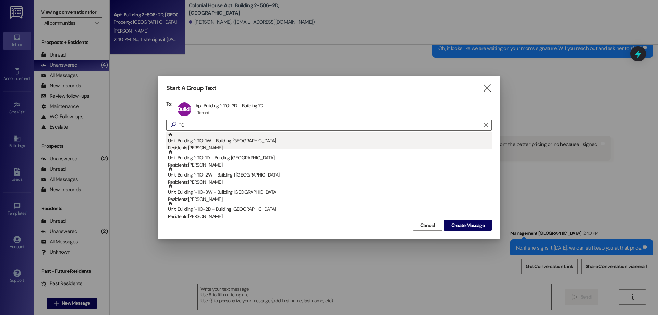
click at [275, 140] on div "Unit: Building 1~110~1W - Building 1 Colonial House Residents: Kinzley Lewis" at bounding box center [330, 142] width 324 height 20
click at [275, 140] on div "Unit: Building 1~110~1D - Building 1 Colonial House Residents: Lydia Stevenson" at bounding box center [330, 142] width 324 height 20
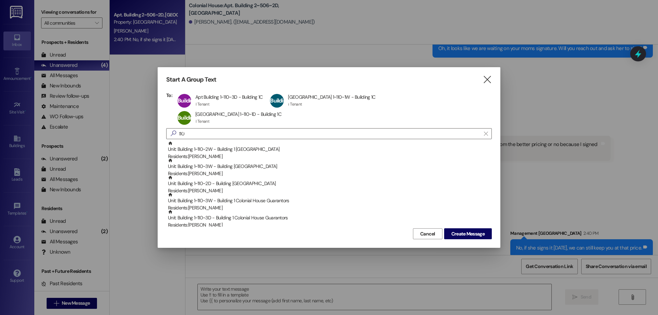
click at [275, 141] on div "Unit: Building 1~110~2W - Building 1 Colonial House Residents: Ellery Allen" at bounding box center [330, 151] width 324 height 20
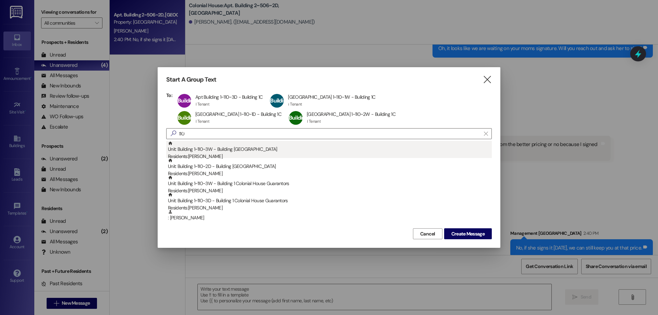
click at [271, 153] on div "Residents: elle ryan" at bounding box center [330, 156] width 324 height 7
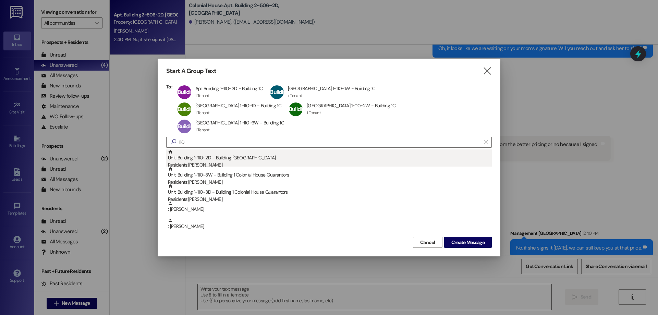
click at [272, 161] on div "Residents: Jori Brough" at bounding box center [330, 164] width 324 height 7
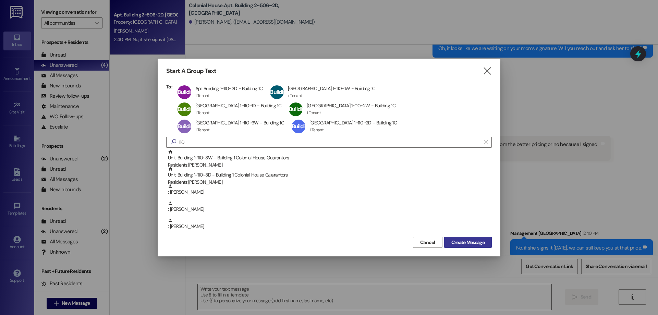
click at [472, 239] on span "Create Message" at bounding box center [468, 242] width 33 height 7
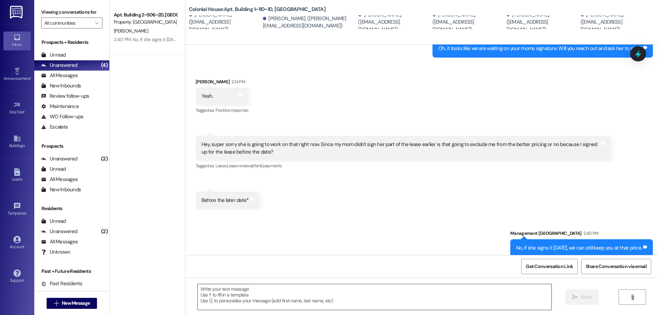
scroll to position [0, 0]
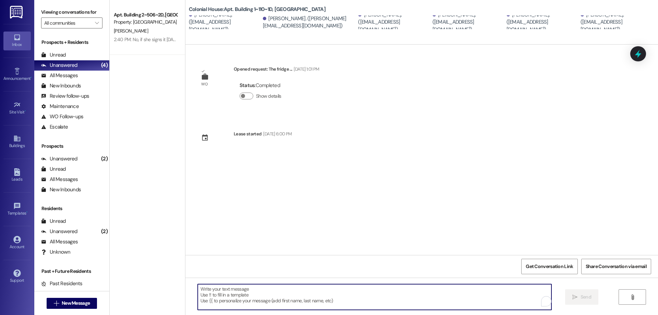
click at [452, 299] on textarea "To enrich screen reader interactions, please activate Accessibility in Grammarl…" at bounding box center [375, 297] width 354 height 26
click at [349, 304] on textarea "To enrich screen reader interactions, please activate Accessibility in Grammarl…" at bounding box center [372, 297] width 354 height 26
click at [333, 298] on textarea "To enrich screen reader interactions, please activate Accessibility in Grammarl…" at bounding box center [372, 297] width 354 height 26
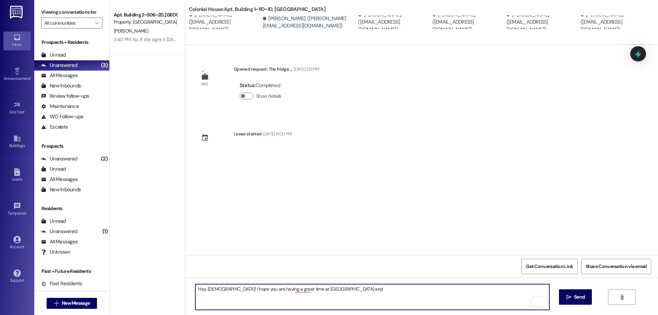
type textarea "Hey Ladies! I hope you are having a great time at Colonail House and"
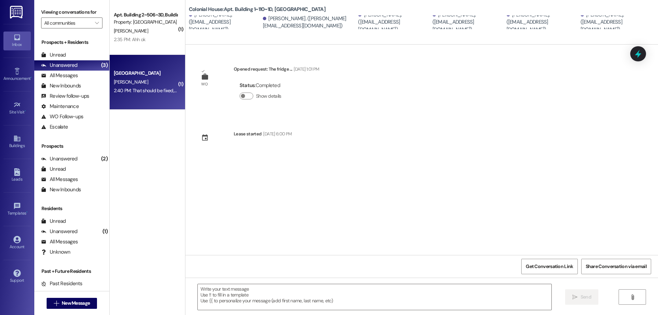
click at [138, 91] on div "2:40 PM: That should be fixed, thank you! 2:40 PM: That should be fixed, thank …" at bounding box center [155, 90] width 82 height 6
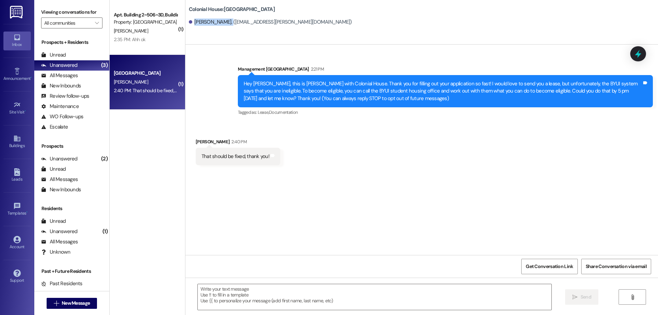
drag, startPoint x: 224, startPoint y: 23, endPoint x: 189, endPoint y: 27, distance: 35.3
click at [189, 27] on div "Kaiden Lawrence. (kaiden.lawrence@gmail.com)" at bounding box center [423, 22] width 469 height 14
copy div "Kaiden Lawrence"
click at [315, 297] on textarea at bounding box center [375, 297] width 354 height 26
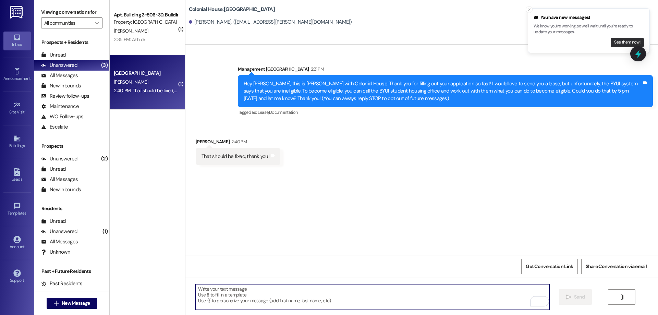
click at [622, 42] on button "See them now!" at bounding box center [627, 43] width 33 height 10
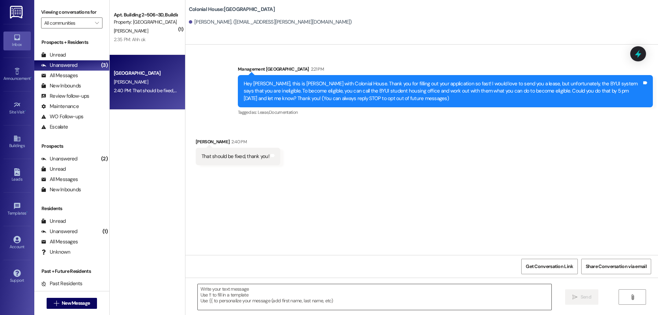
click at [305, 305] on textarea at bounding box center [375, 297] width 354 height 26
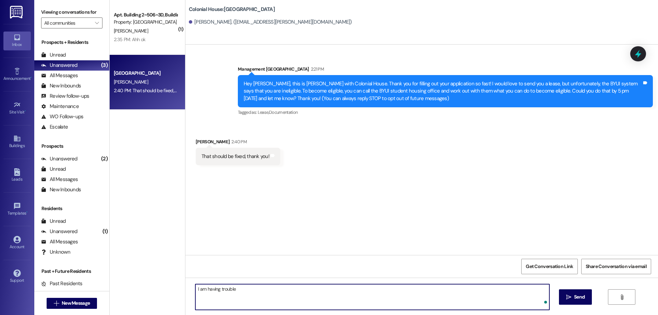
type textarea "I am having trouble"
click at [347, 291] on textarea "I am having trouble finding your name in the system. Did you sing up wit ha nic…" at bounding box center [372, 297] width 354 height 26
click at [339, 287] on textarea "I am having trouble finding your name in the system. Did you sing up wit the ni…" at bounding box center [372, 297] width 354 height 26
click at [332, 290] on textarea "I am having trouble finding your name in the system. Did you sing up wit anickn…" at bounding box center [372, 297] width 354 height 26
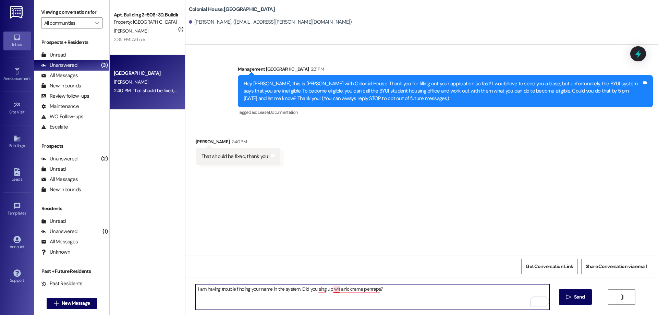
click at [334, 290] on textarea "I am having trouble finding your name in the system. Did you sing up wit anickn…" at bounding box center [372, 297] width 354 height 26
click at [316, 288] on textarea "I am having trouble finding your name in the system. Did you sing up with anick…" at bounding box center [372, 297] width 354 height 26
click at [371, 291] on textarea "I am having trouble finding your name in the system. Did you sign up with anick…" at bounding box center [372, 297] width 354 height 26
click at [347, 289] on textarea "I am having trouble finding your name in the system. Did you sign up with anick…" at bounding box center [372, 297] width 354 height 26
click at [393, 292] on textarea "I am having trouble finding your name in the system. Did you sign up with nickn…" at bounding box center [372, 297] width 354 height 26
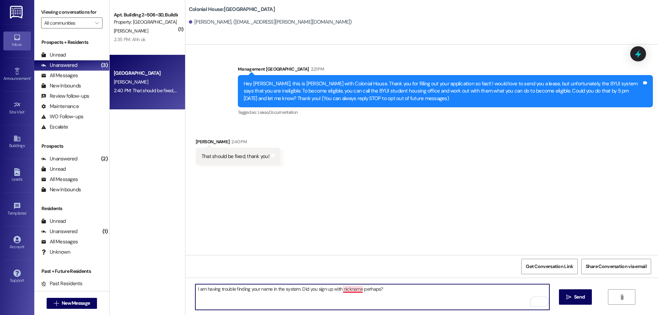
click at [348, 291] on textarea "I am having trouble finding your name in the system. Did you sign up with nickn…" at bounding box center [372, 297] width 354 height 26
type textarea "I am having trouble finding your name in the system. Did you sign up with a nic…"
click at [573, 295] on span "Send" at bounding box center [579, 296] width 13 height 7
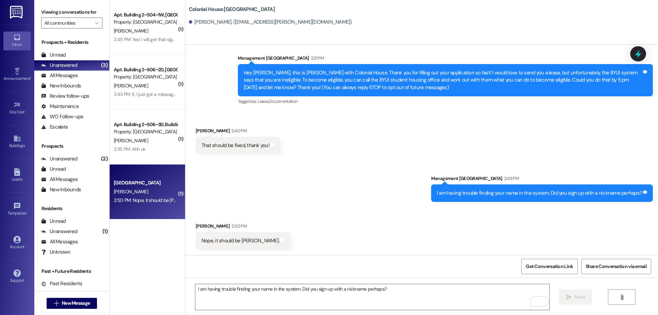
scroll to position [11, 0]
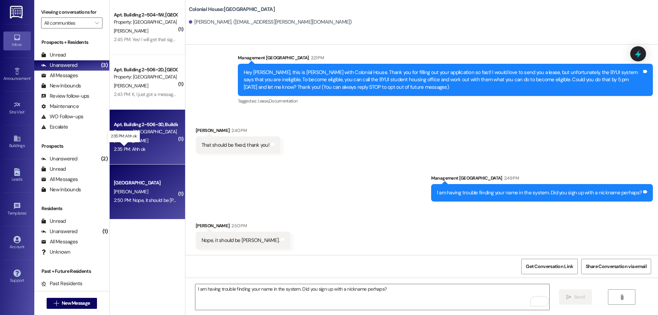
click at [128, 148] on div "2:35 PM: Ahh ok 2:35 PM: Ahh ok" at bounding box center [130, 149] width 32 height 6
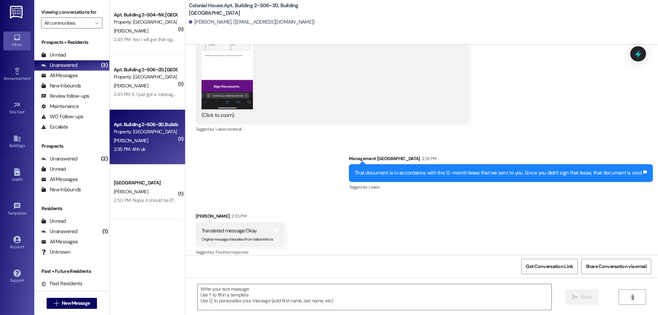
scroll to position [12055, 0]
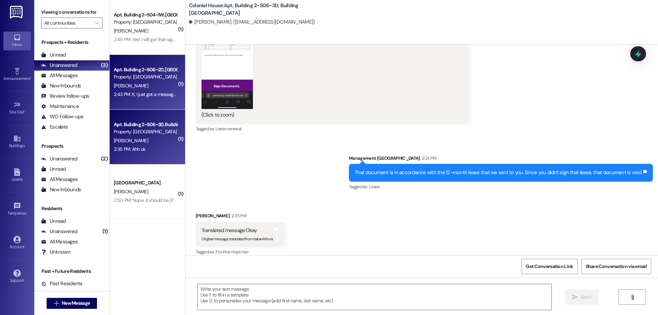
click at [166, 86] on div "[PERSON_NAME]" at bounding box center [145, 86] width 65 height 9
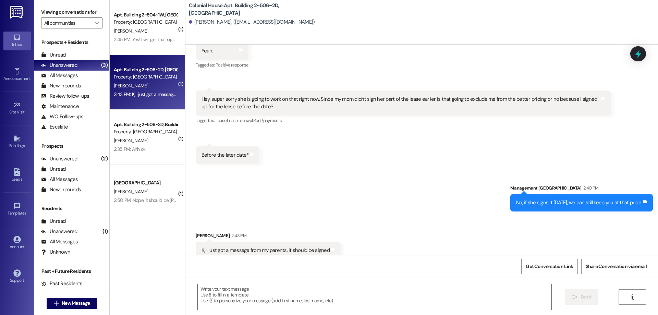
scroll to position [1665, 0]
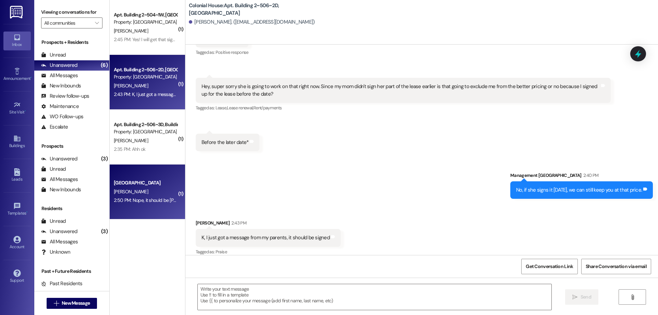
click at [149, 180] on div "[GEOGRAPHIC_DATA]" at bounding box center [145, 182] width 63 height 7
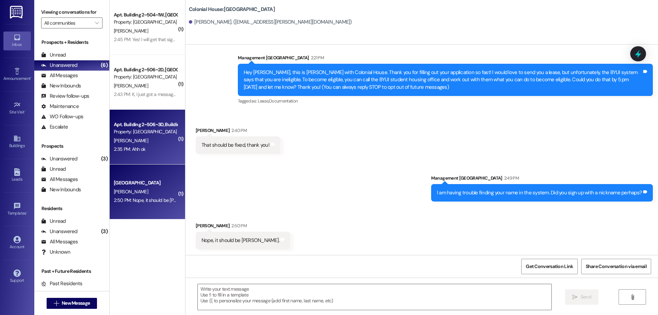
scroll to position [11, 0]
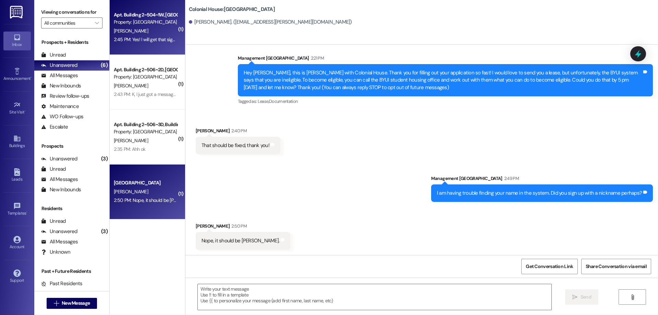
click at [111, 45] on div "Apt. Building 2~504~1W, Building 2 Colonial House Property: Colonial House S. W…" at bounding box center [147, 27] width 75 height 55
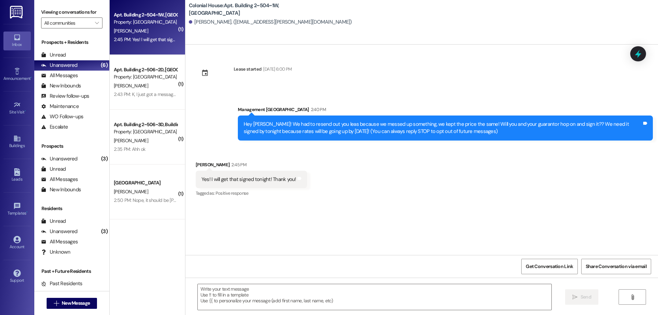
scroll to position [0, 0]
click at [346, 302] on textarea at bounding box center [375, 297] width 354 height 26
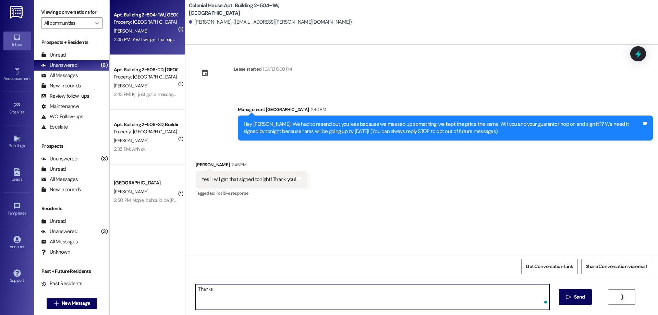
type textarea "Thanks"
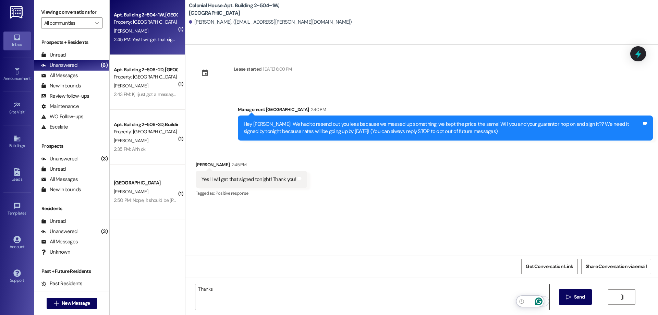
click at [344, 297] on textarea "Thanks" at bounding box center [372, 297] width 354 height 26
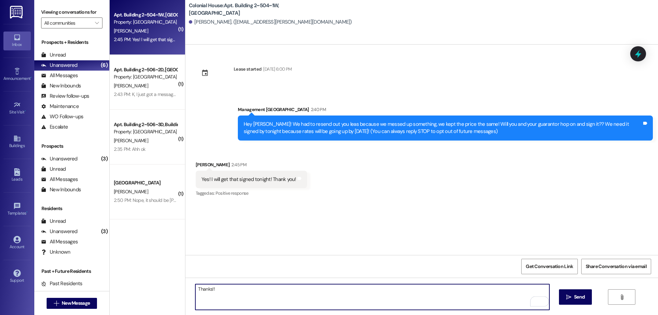
type textarea "Thanks!!"
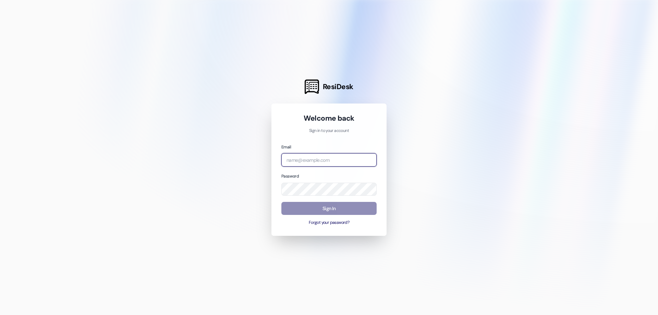
type input "[EMAIL_ADDRESS][DOMAIN_NAME]"
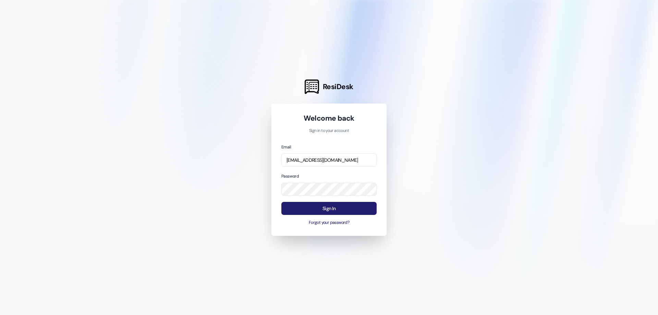
click at [363, 207] on button "Sign In" at bounding box center [328, 208] width 95 height 13
